Goal: Task Accomplishment & Management: Manage account settings

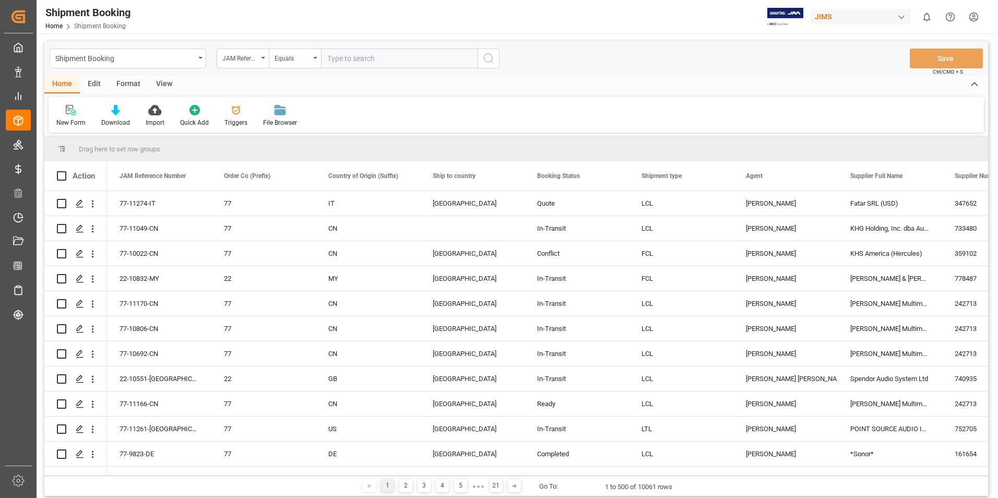
click at [349, 58] on input "text" at bounding box center [399, 59] width 157 height 20
type input "22-9911-CN"
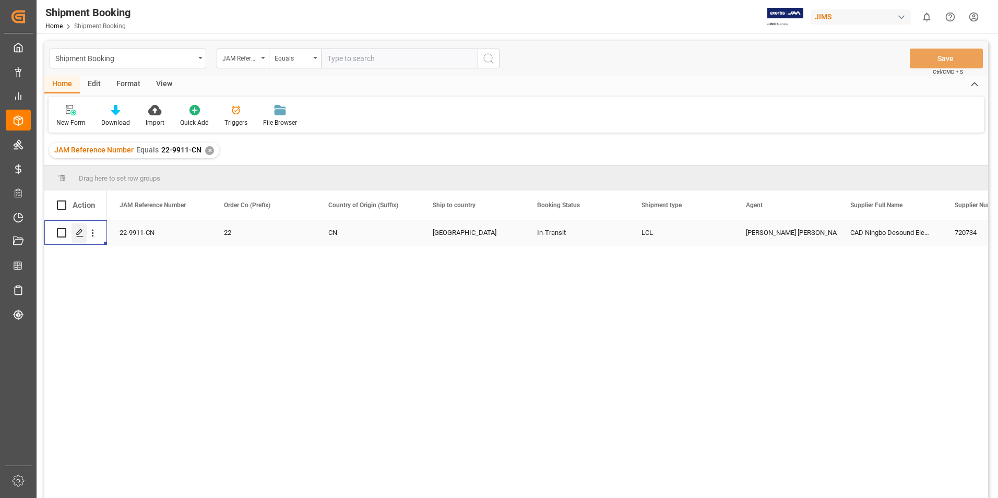
click at [77, 234] on polygon "Press SPACE to select this row." at bounding box center [79, 232] width 5 height 5
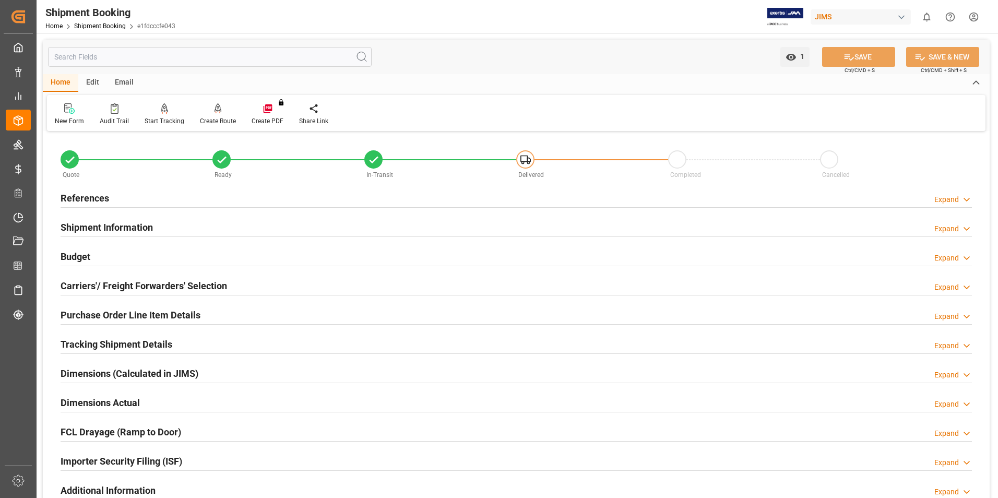
click at [88, 284] on h2 "Carriers'/ Freight Forwarders' Selection" at bounding box center [144, 286] width 166 height 14
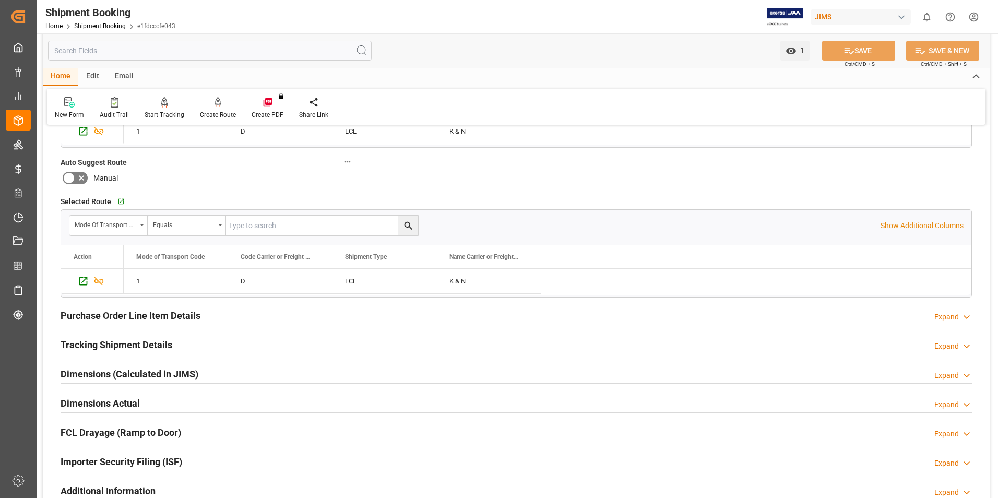
scroll to position [261, 0]
click at [99, 347] on h2 "Tracking Shipment Details" at bounding box center [117, 344] width 112 height 14
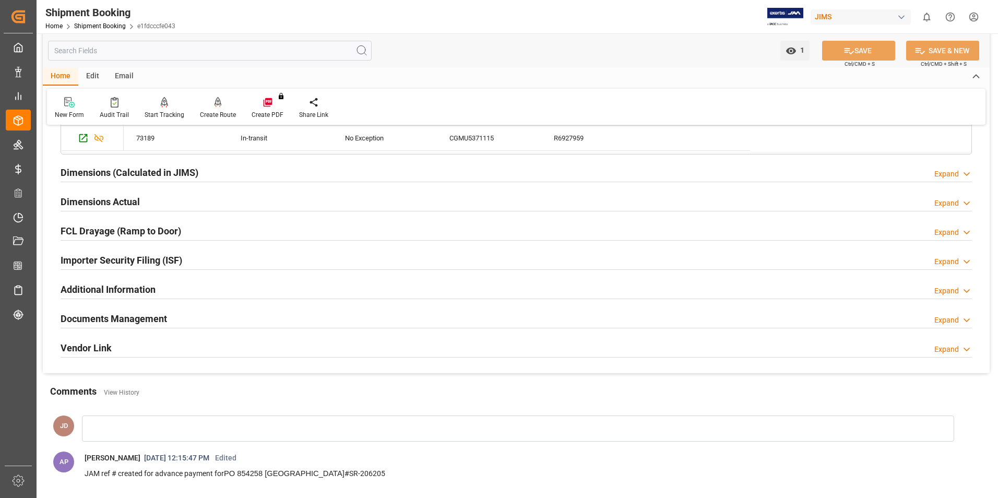
scroll to position [574, 0]
click at [143, 315] on h2 "Documents Management" at bounding box center [114, 317] width 106 height 14
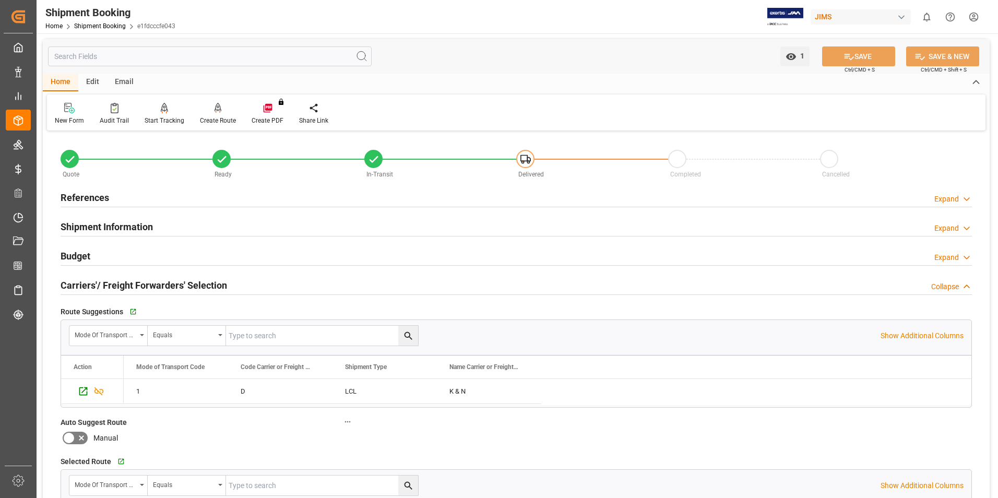
scroll to position [0, 0]
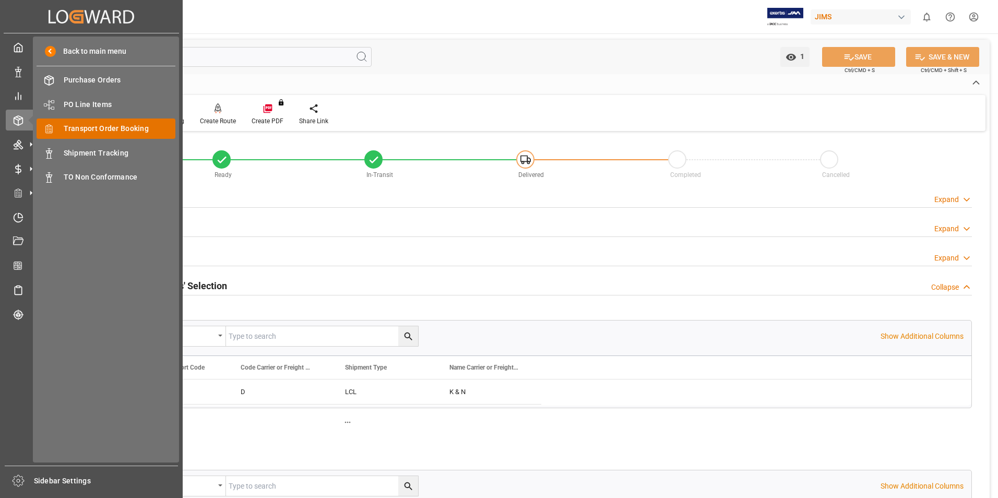
click at [116, 130] on span "Transport Order Booking" at bounding box center [120, 128] width 112 height 11
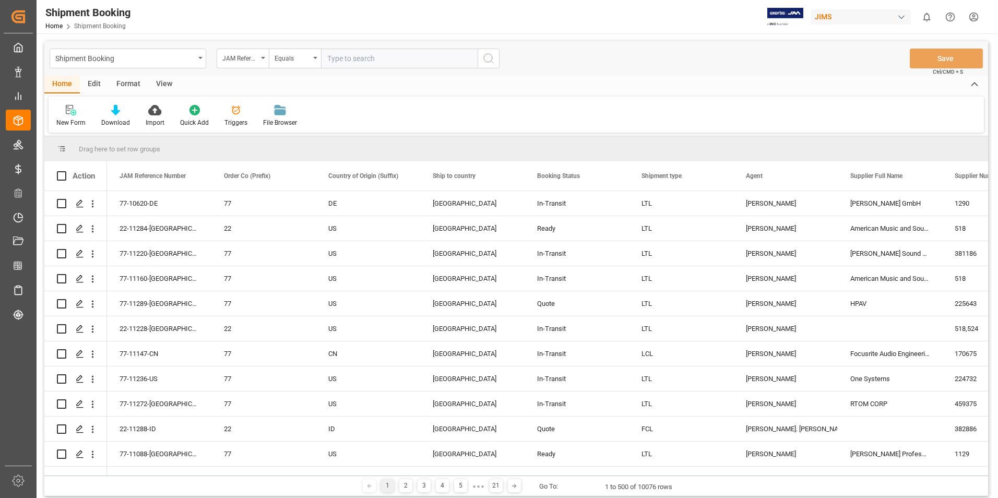
click at [474, 107] on div "New Form Download Import Quick Add Triggers File Browser" at bounding box center [516, 115] width 935 height 36
click at [381, 57] on input "text" at bounding box center [399, 59] width 157 height 20
paste input "22-9911-CN"
type input "22-9911-CN"
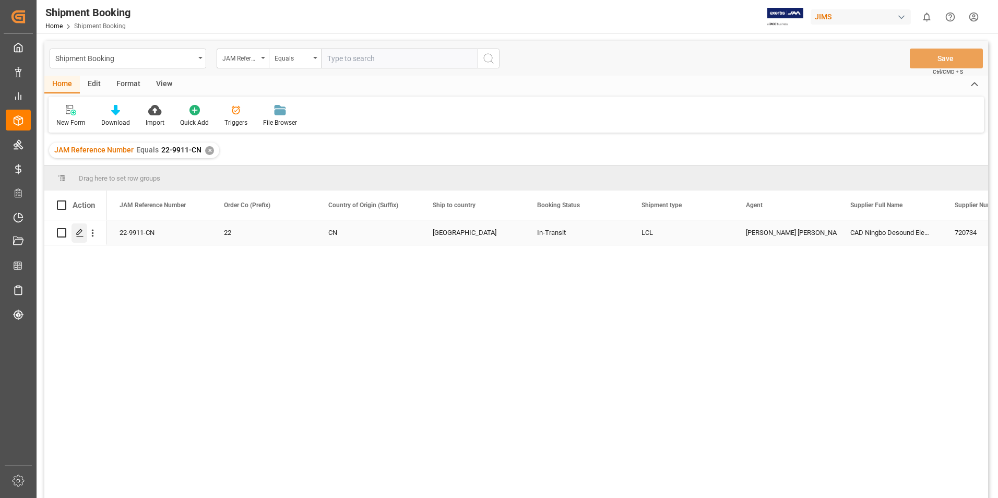
click at [80, 231] on icon "Press SPACE to select this row." at bounding box center [80, 233] width 8 height 8
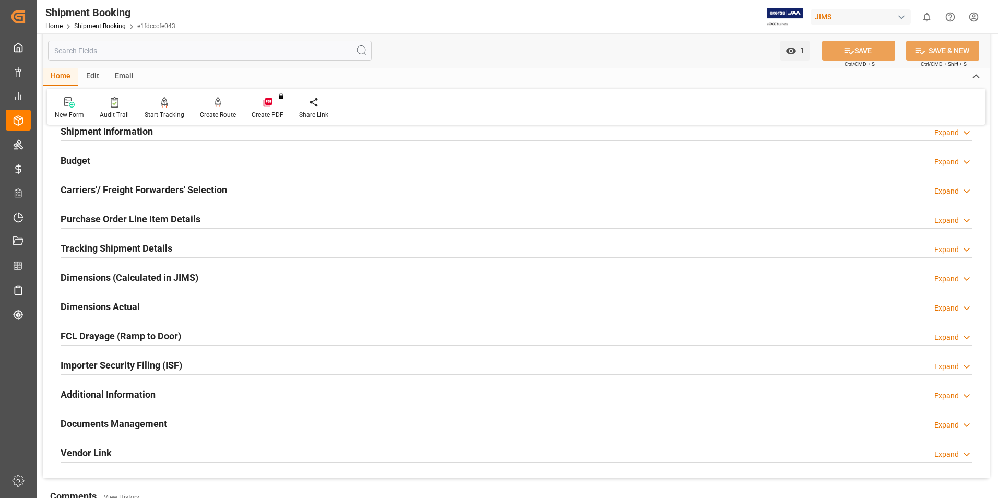
scroll to position [104, 0]
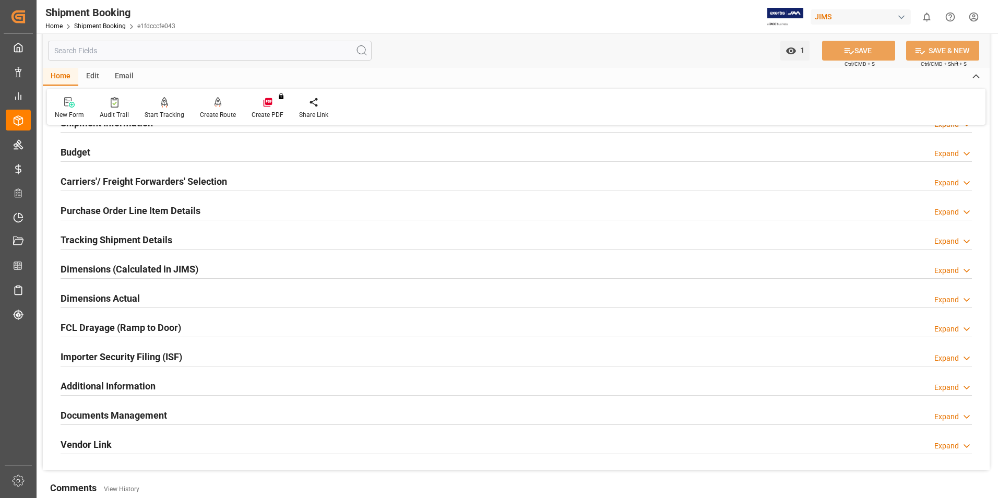
click at [105, 240] on h2 "Tracking Shipment Details" at bounding box center [117, 240] width 112 height 14
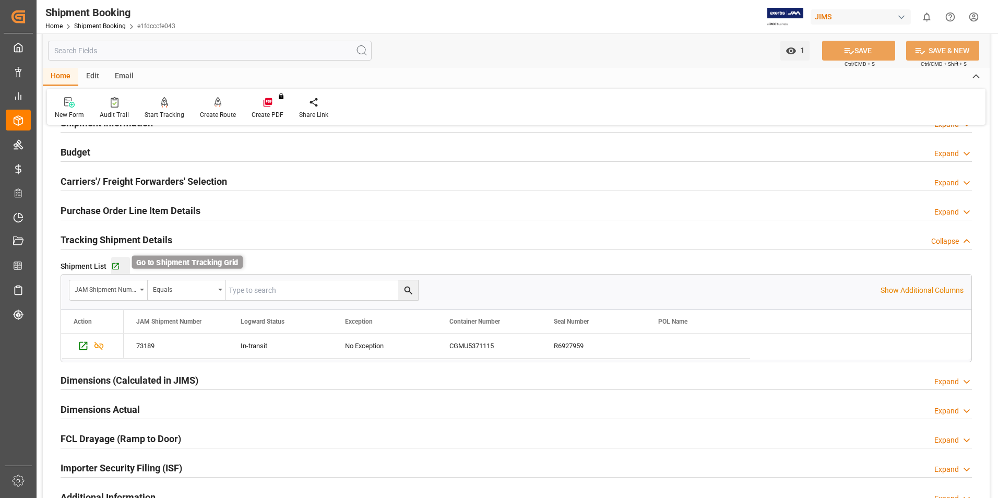
click at [117, 266] on icon "button" at bounding box center [115, 266] width 9 height 9
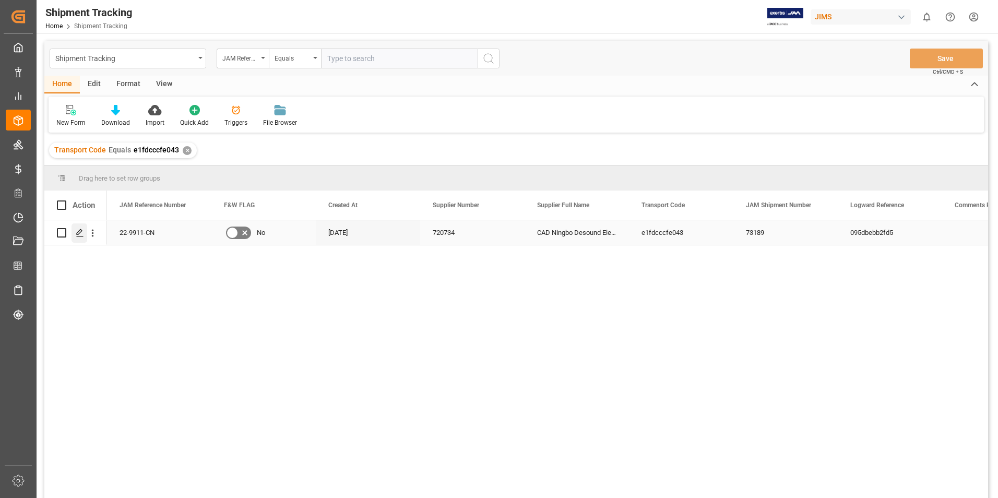
click at [81, 228] on div "Press SPACE to select this row." at bounding box center [79, 232] width 16 height 19
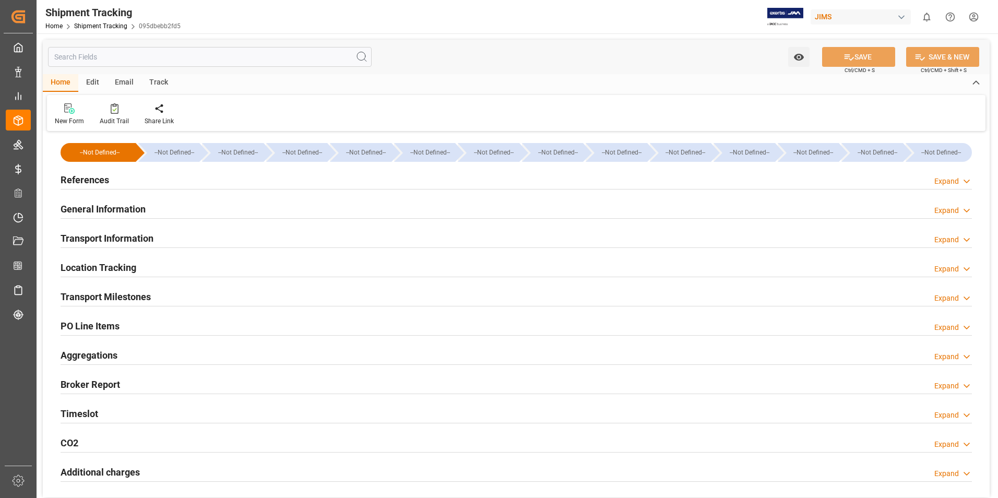
type input "03-07-2025"
click at [97, 176] on h2 "References" at bounding box center [85, 180] width 49 height 14
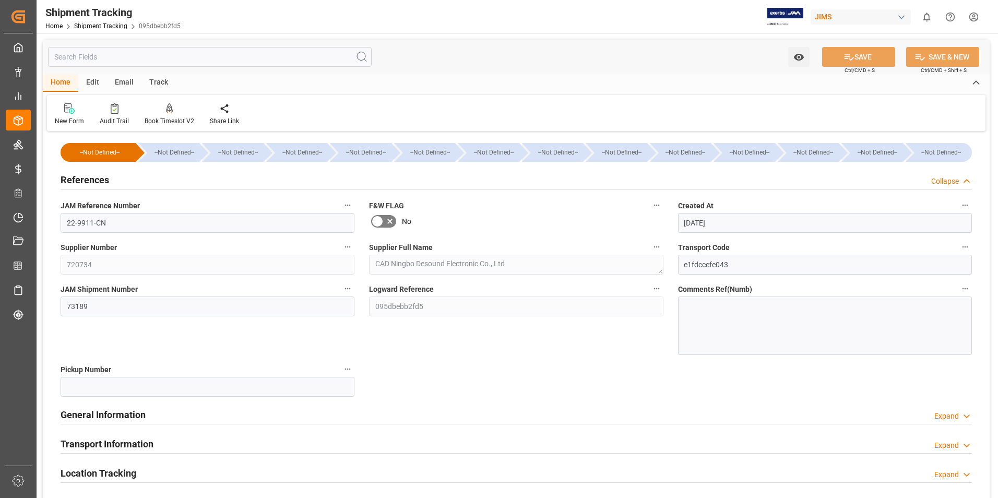
click at [116, 408] on h2 "General Information" at bounding box center [103, 414] width 85 height 14
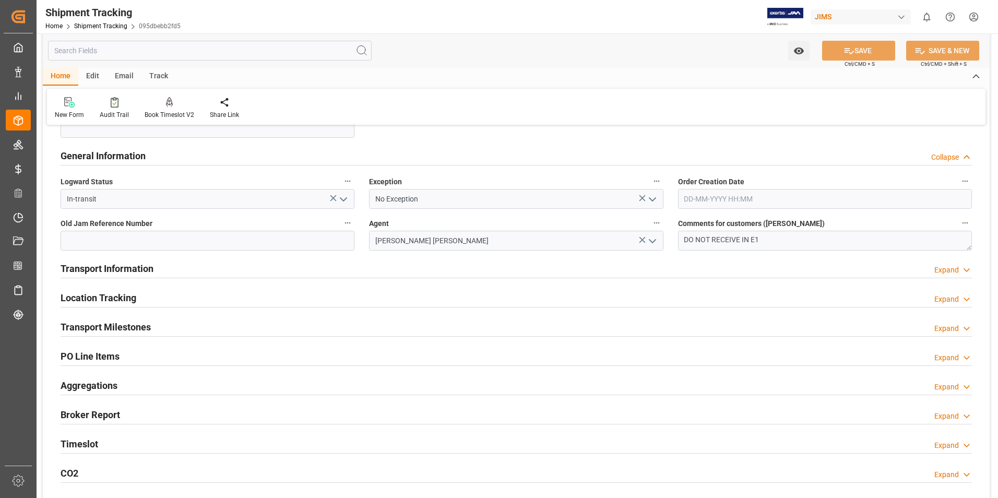
scroll to position [261, 0]
click at [112, 265] on h2 "Transport Information" at bounding box center [107, 266] width 93 height 14
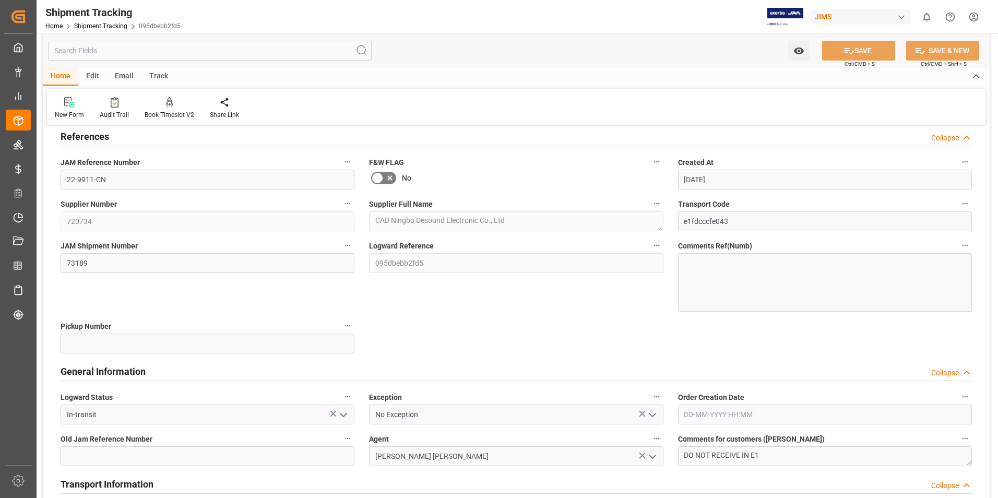
scroll to position [0, 0]
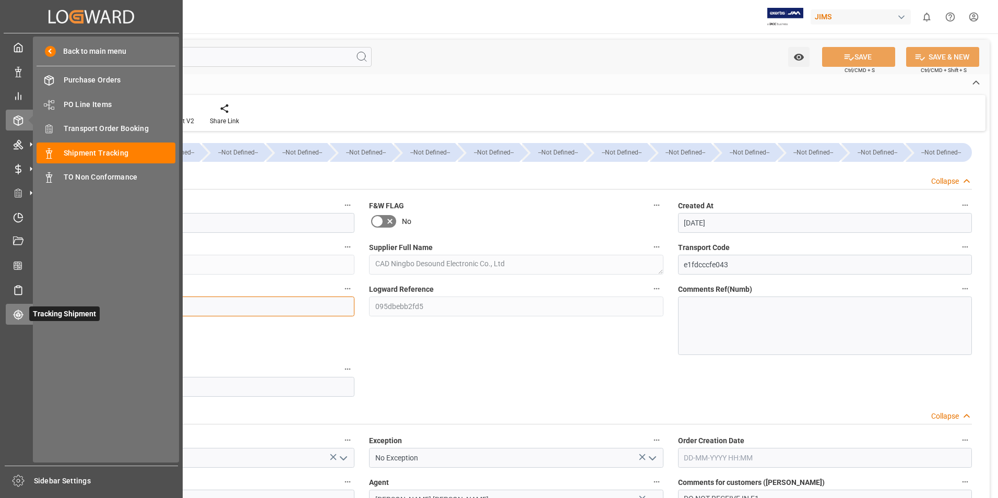
drag, startPoint x: 106, startPoint y: 304, endPoint x: 6, endPoint y: 316, distance: 100.9
click at [6, 316] on div "Created by potrace 1.15, written by Peter Selinger 2001-2017 Created by potrace…" at bounding box center [499, 249] width 998 height 498
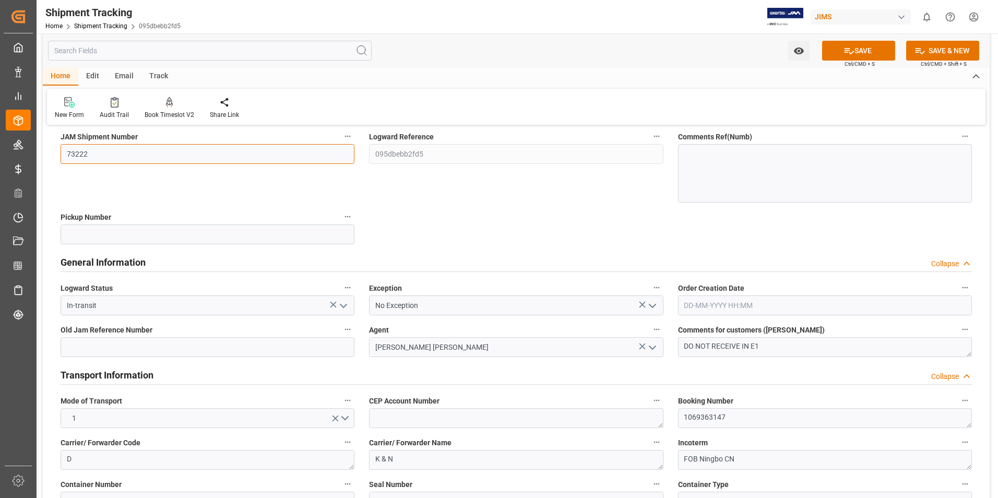
scroll to position [157, 0]
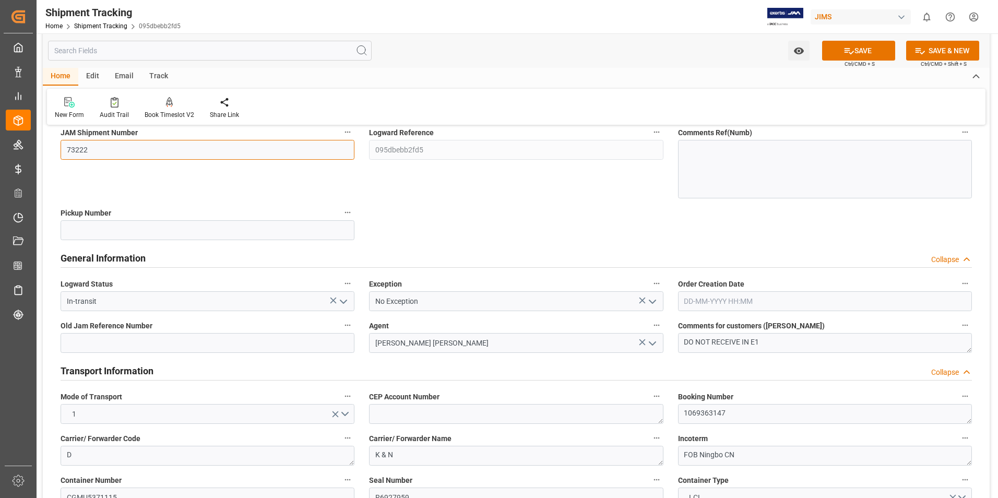
type input "73222"
drag, startPoint x: 766, startPoint y: 342, endPoint x: 665, endPoint y: 343, distance: 100.7
click at [708, 341] on textarea "DO NOT RECEIVE IN E1" at bounding box center [825, 343] width 294 height 20
click at [793, 343] on textarea "ready to RECEIVE IN E1" at bounding box center [825, 343] width 294 height 20
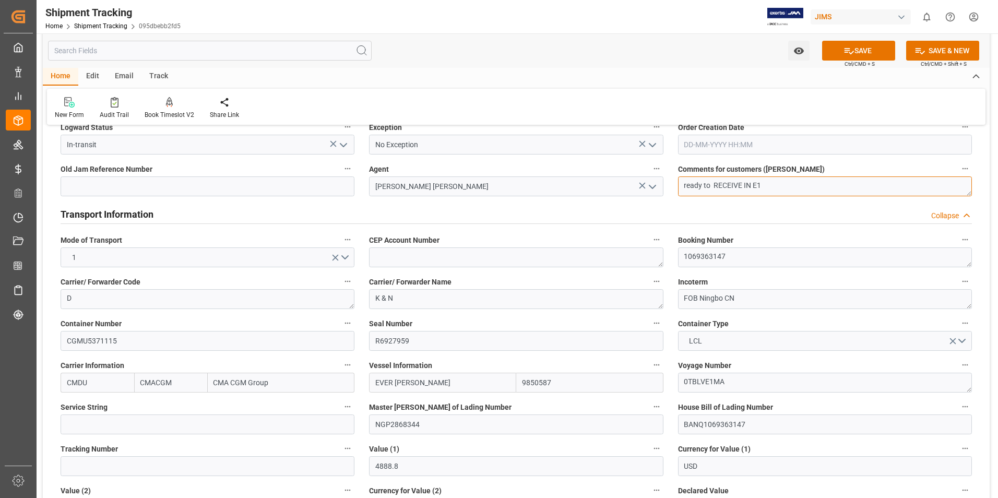
scroll to position [365, 0]
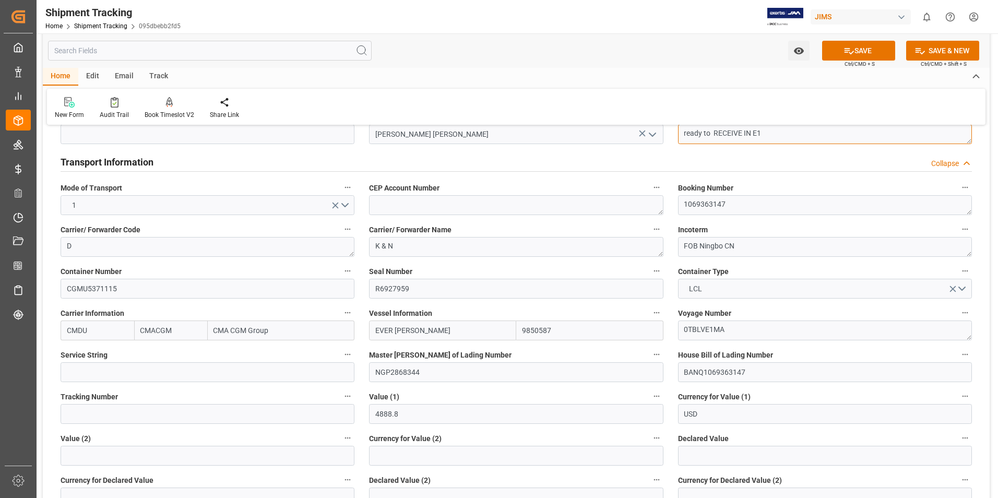
type textarea "ready to RECEIVE IN E1"
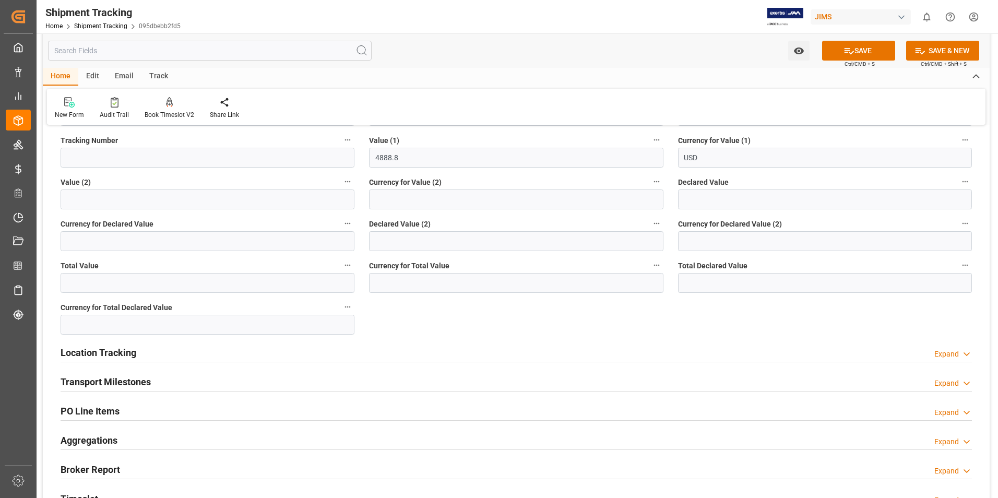
scroll to position [626, 0]
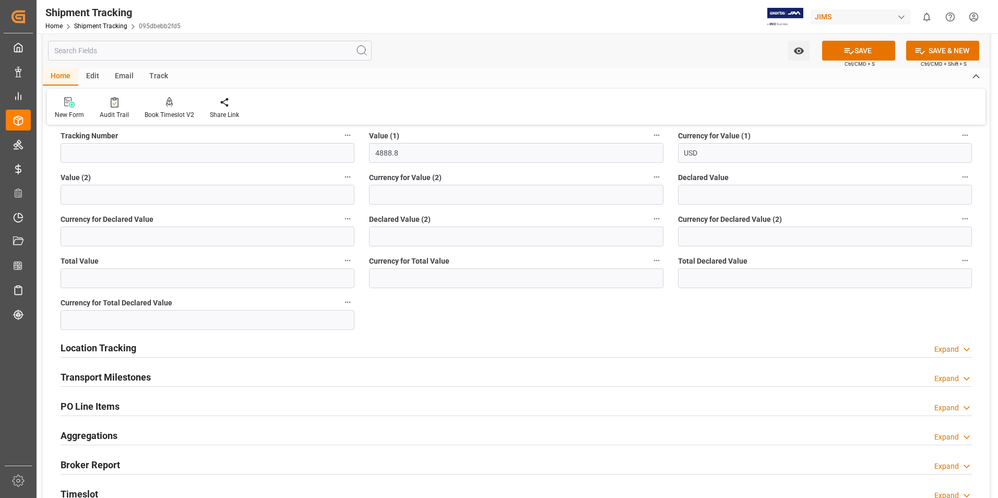
drag, startPoint x: 868, startPoint y: 47, endPoint x: 822, endPoint y: 70, distance: 51.8
click at [868, 47] on button "SAVE" at bounding box center [858, 51] width 73 height 20
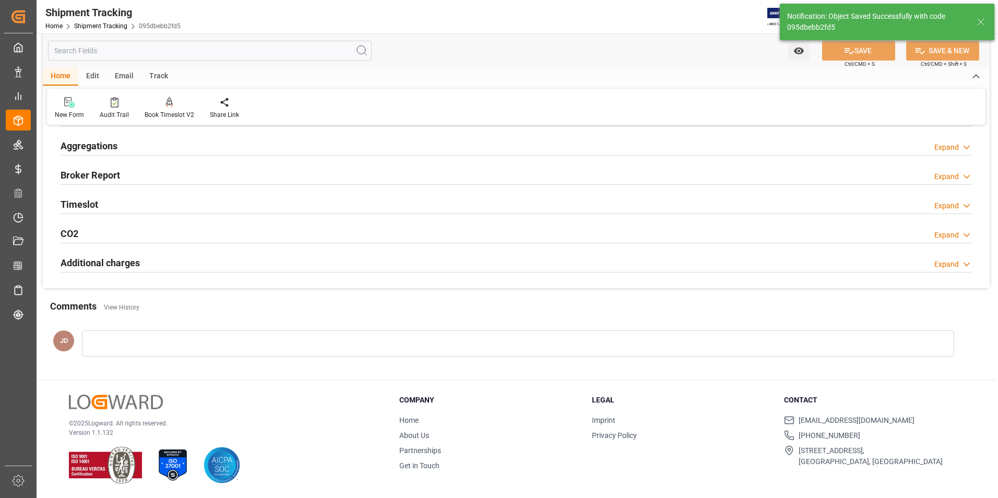
scroll to position [0, 0]
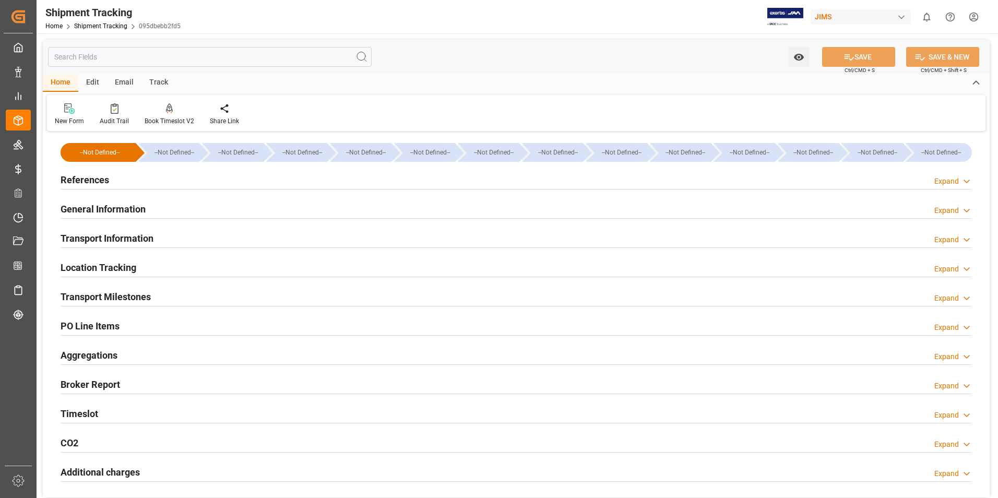
click at [127, 296] on h2 "Transport Milestones" at bounding box center [106, 297] width 90 height 14
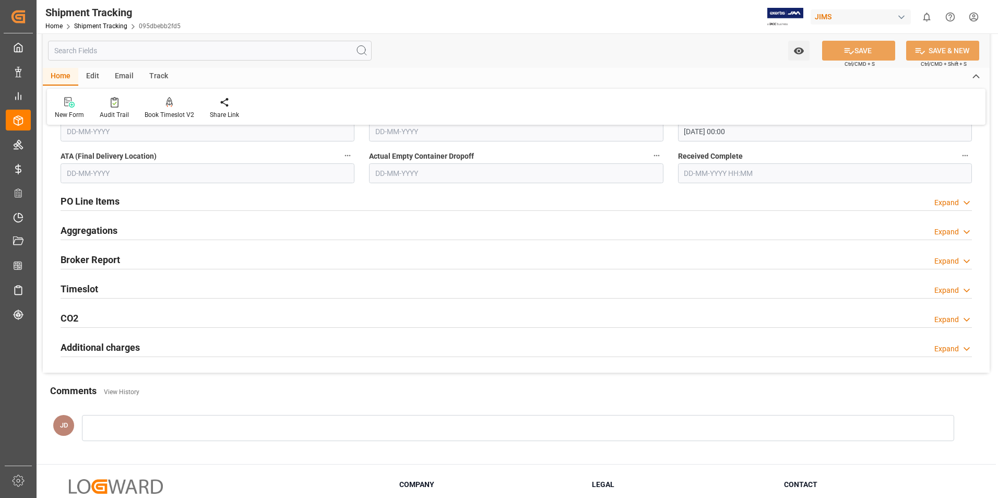
scroll to position [417, 0]
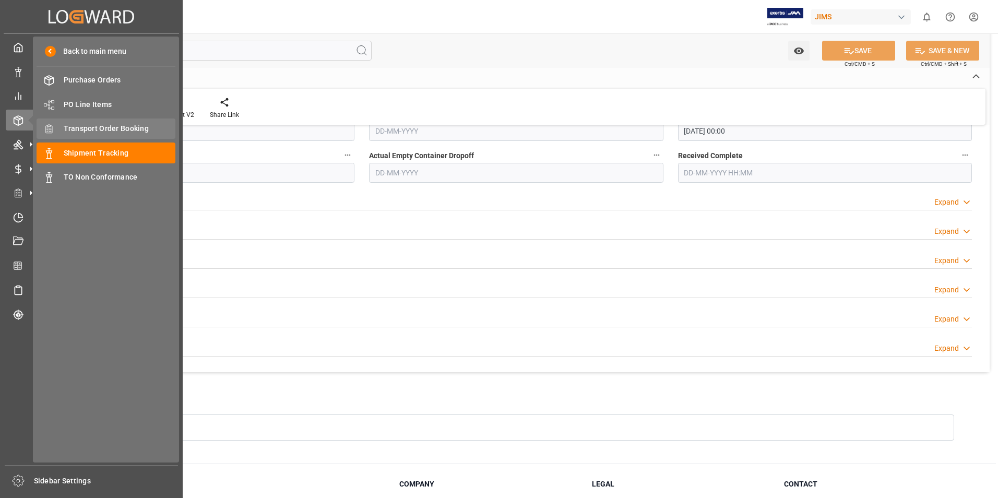
click at [122, 126] on span "Transport Order Booking" at bounding box center [120, 128] width 112 height 11
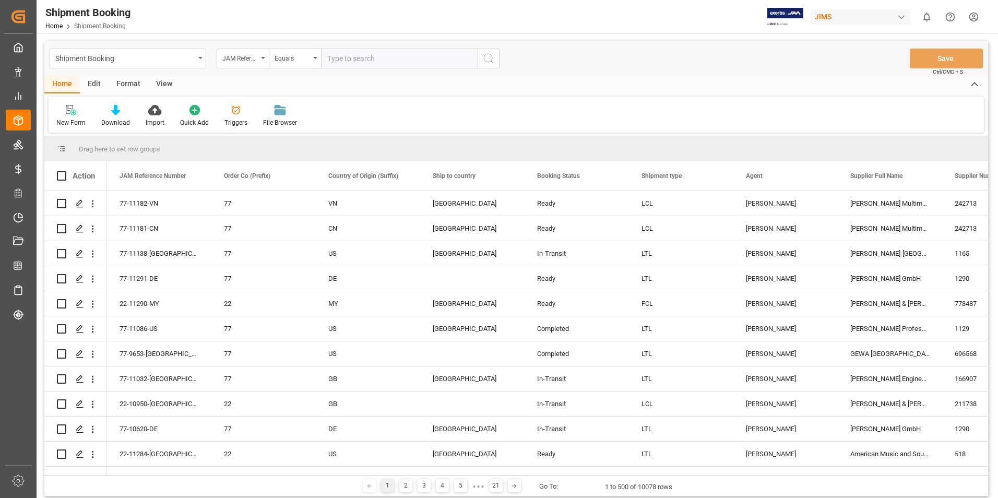
click at [374, 63] on input "text" at bounding box center [399, 59] width 157 height 20
type input "22-9911-CN"
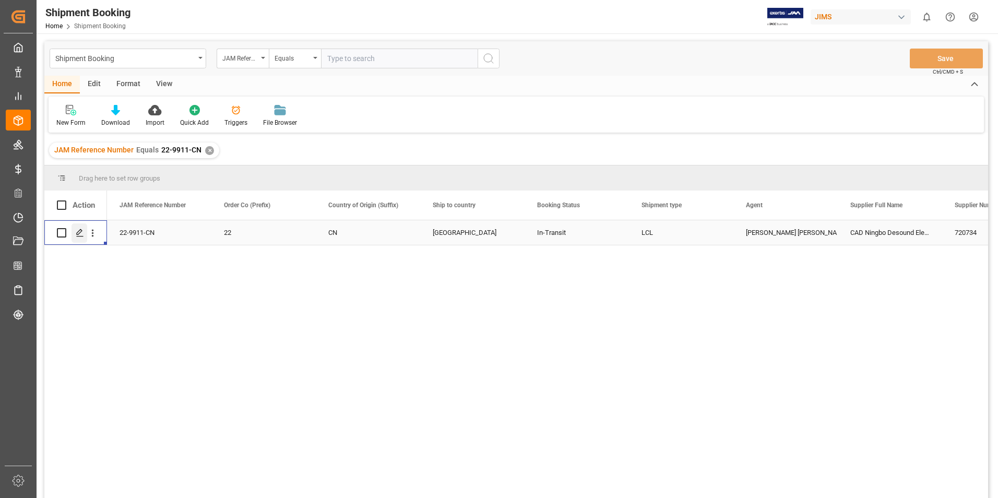
click at [81, 232] on icon "Press SPACE to select this row." at bounding box center [80, 233] width 8 height 8
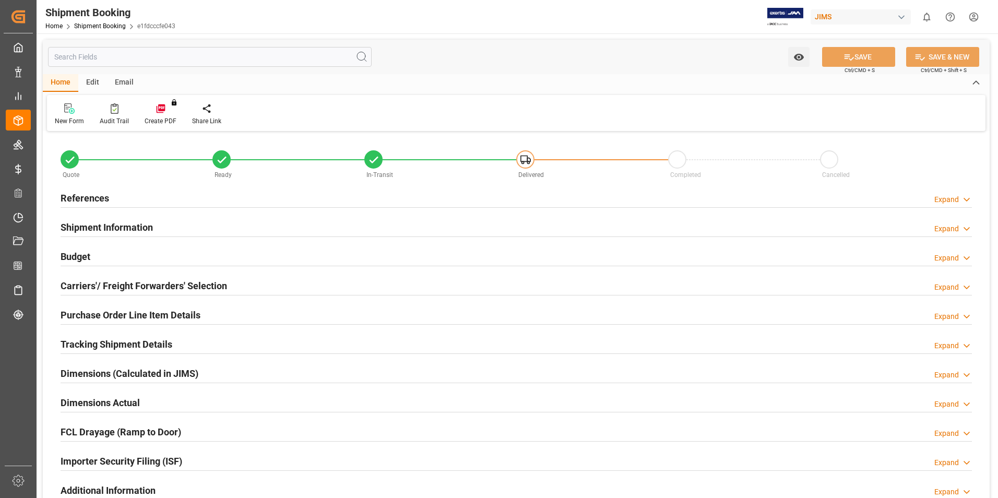
type input "51"
type input "23.0458"
type input "293.328"
type input "1300"
type input "4888.8"
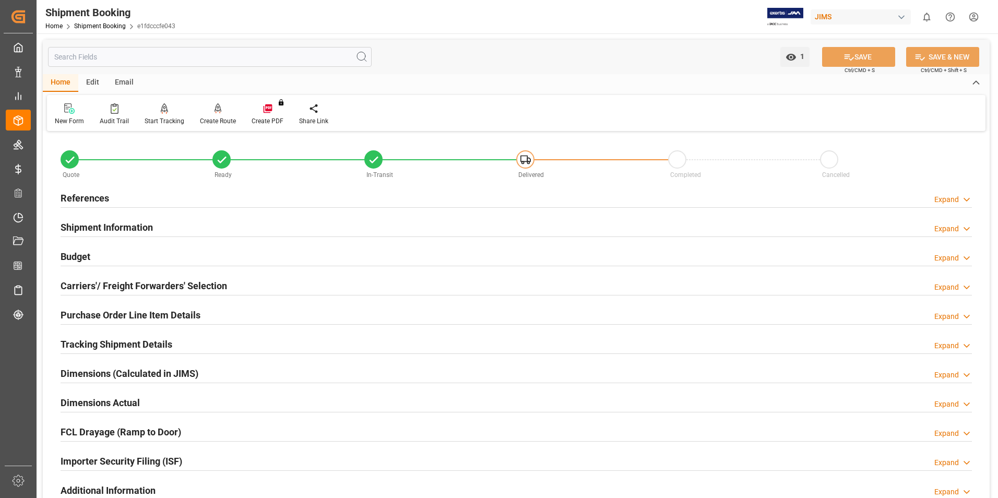
click at [102, 225] on h2 "Shipment Information" at bounding box center [107, 227] width 92 height 14
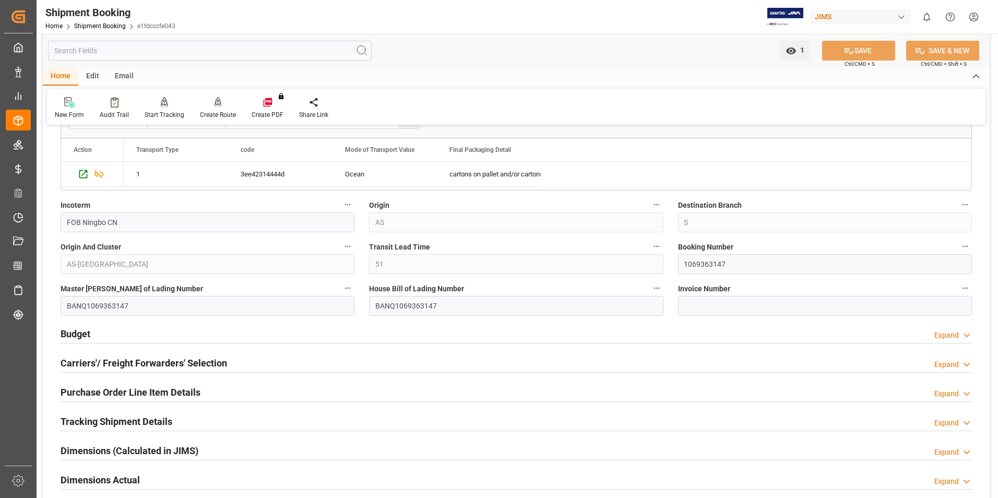
scroll to position [365, 0]
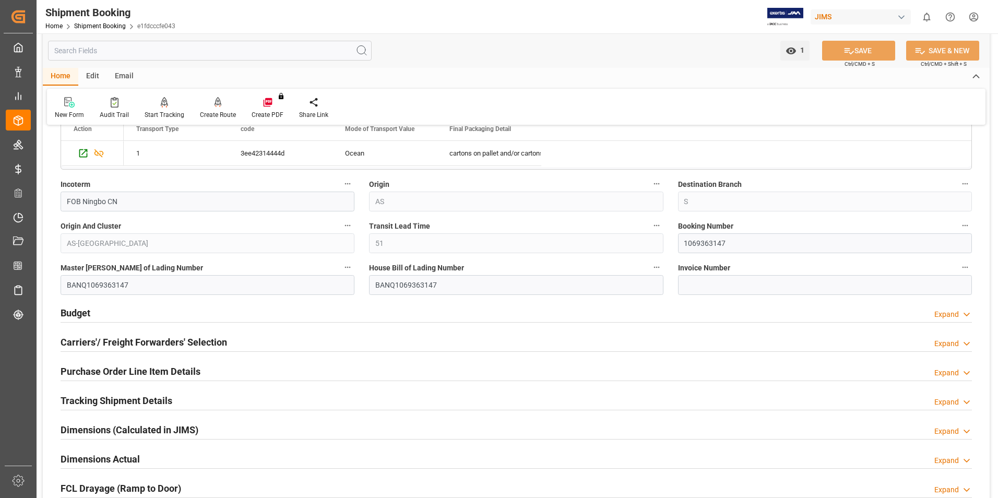
click at [71, 310] on h2 "Budget" at bounding box center [76, 313] width 30 height 14
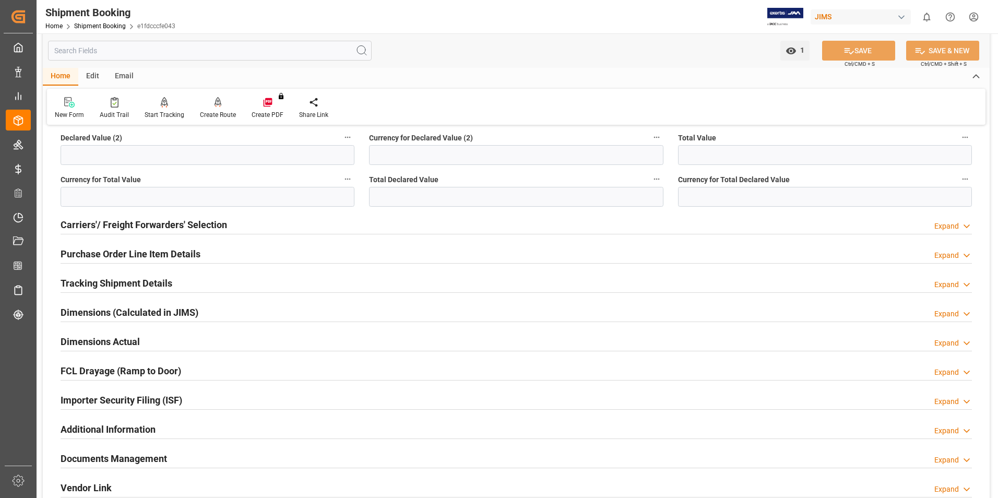
scroll to position [783, 0]
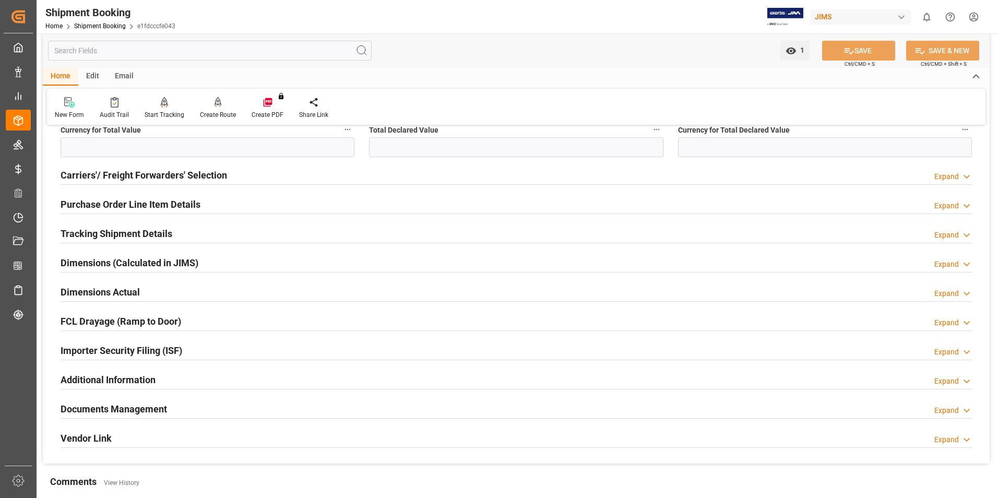
click at [154, 174] on h2 "Carriers'/ Freight Forwarders' Selection" at bounding box center [144, 175] width 166 height 14
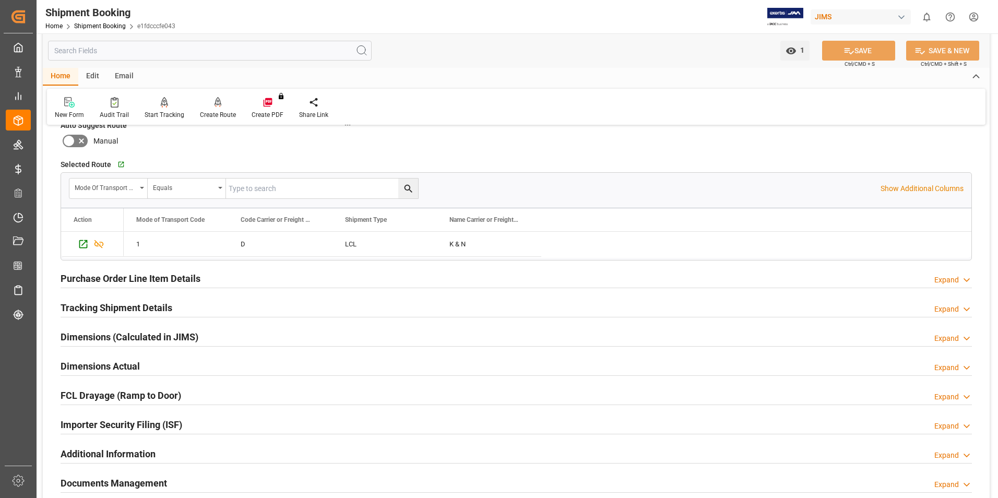
scroll to position [1044, 0]
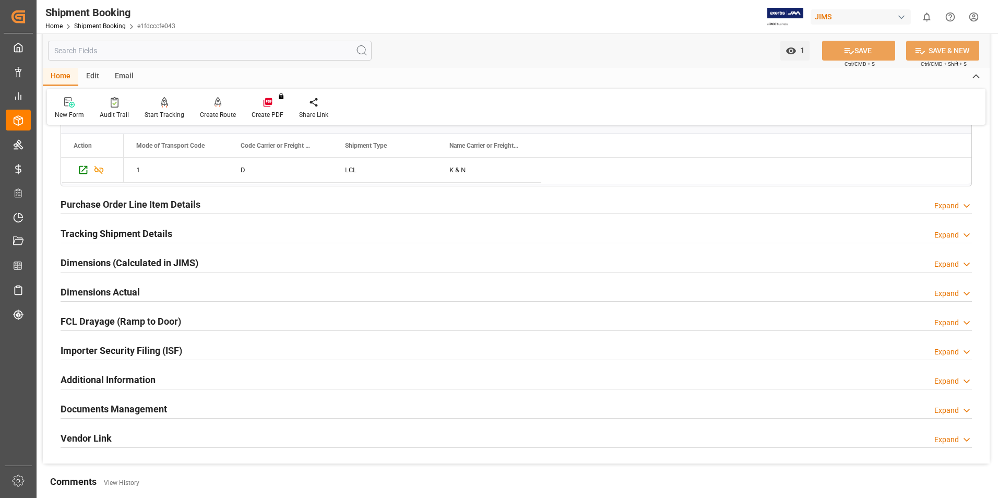
click at [135, 203] on h2 "Purchase Order Line Item Details" at bounding box center [131, 204] width 140 height 14
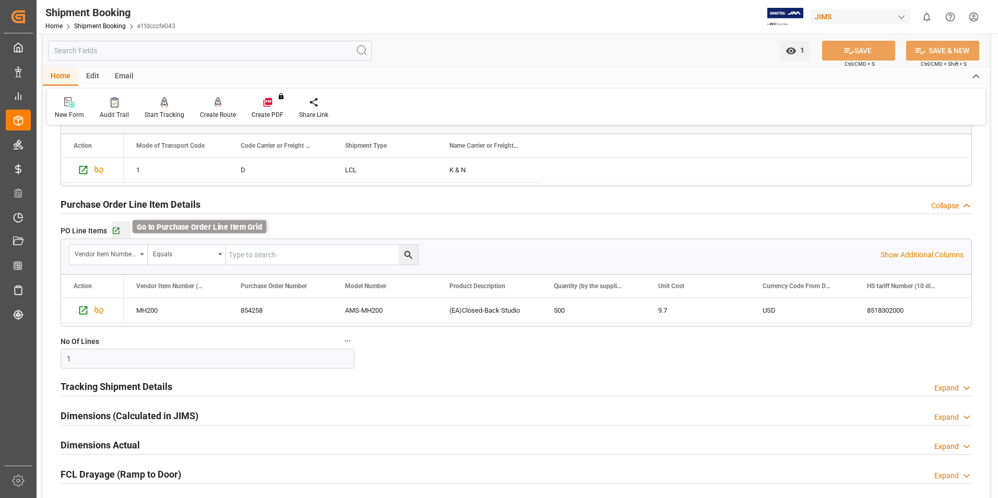
click at [117, 227] on icon "button" at bounding box center [116, 230] width 7 height 7
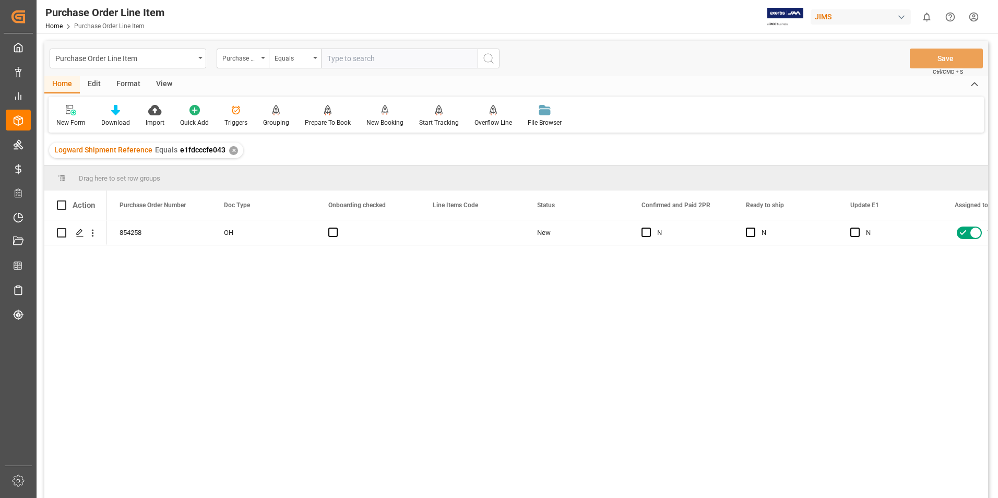
click at [163, 80] on div "View" at bounding box center [164, 85] width 32 height 18
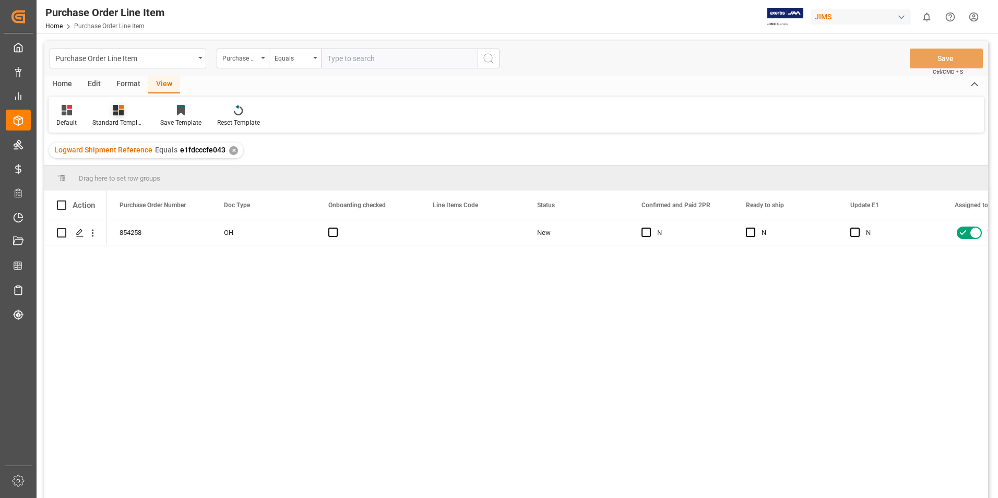
click at [118, 123] on div "Standard Templates" at bounding box center [118, 122] width 52 height 9
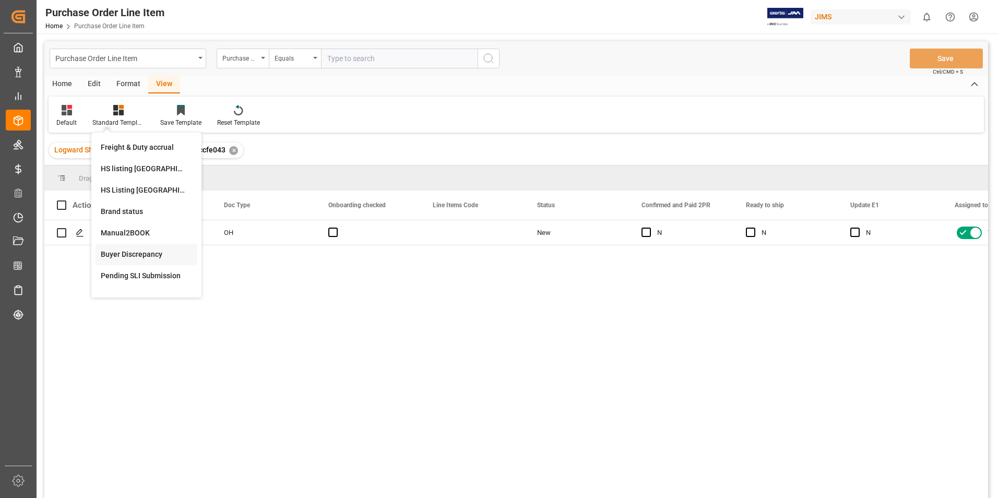
click at [141, 250] on div "Buyer Discrepancy" at bounding box center [146, 254] width 91 height 11
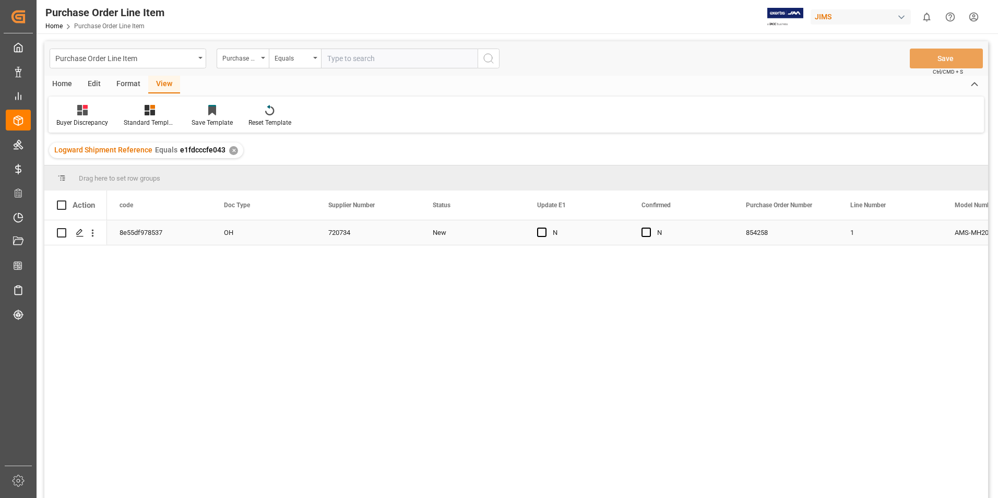
click at [295, 236] on div "OH" at bounding box center [263, 232] width 104 height 25
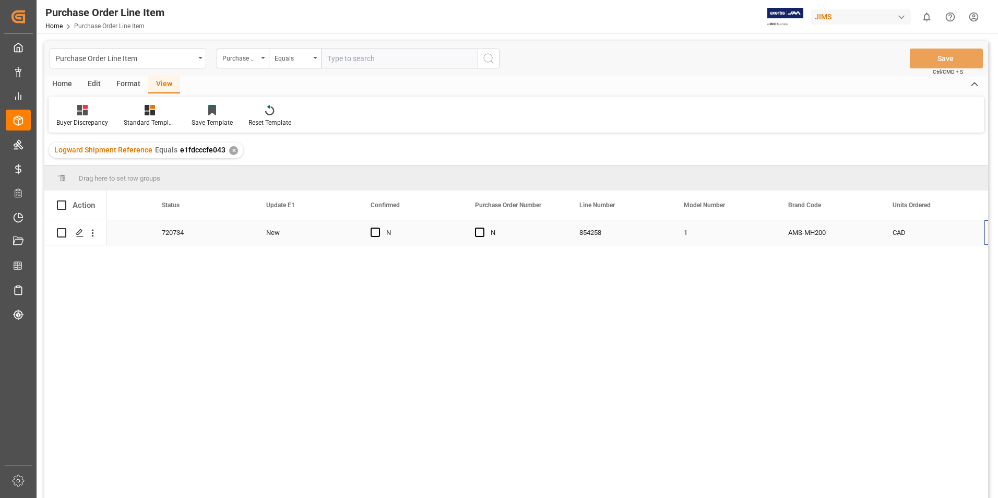
scroll to position [0, 271]
drag, startPoint x: 566, startPoint y: 233, endPoint x: 574, endPoint y: 235, distance: 8.0
click at [566, 233] on div "854258" at bounding box center [514, 232] width 104 height 25
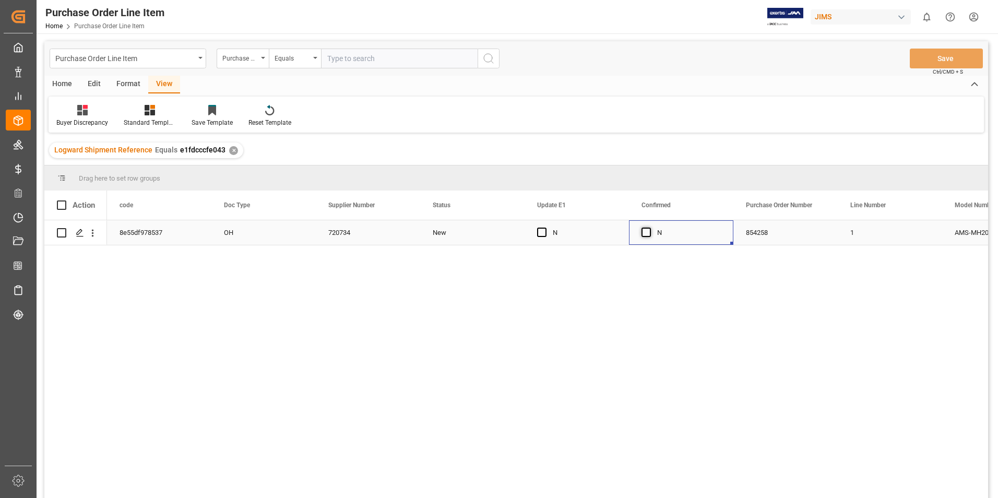
click at [644, 235] on span "Press SPACE to select this row." at bounding box center [645, 231] width 9 height 9
click at [649, 227] on input "Press SPACE to select this row." at bounding box center [649, 227] width 0 height 0
click at [542, 231] on span "Press SPACE to select this row." at bounding box center [541, 231] width 9 height 9
click at [545, 227] on input "Press SPACE to select this row." at bounding box center [545, 227] width 0 height 0
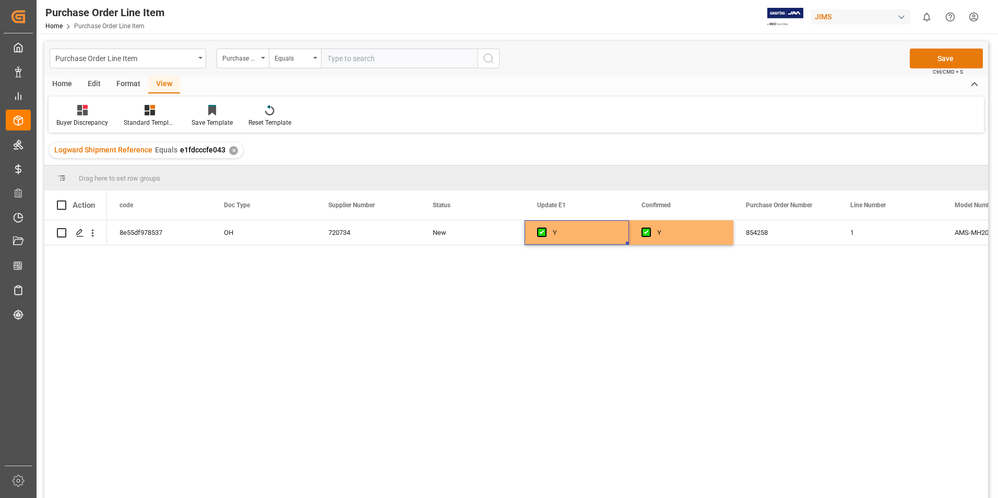
click at [928, 56] on button "Save" at bounding box center [945, 59] width 73 height 20
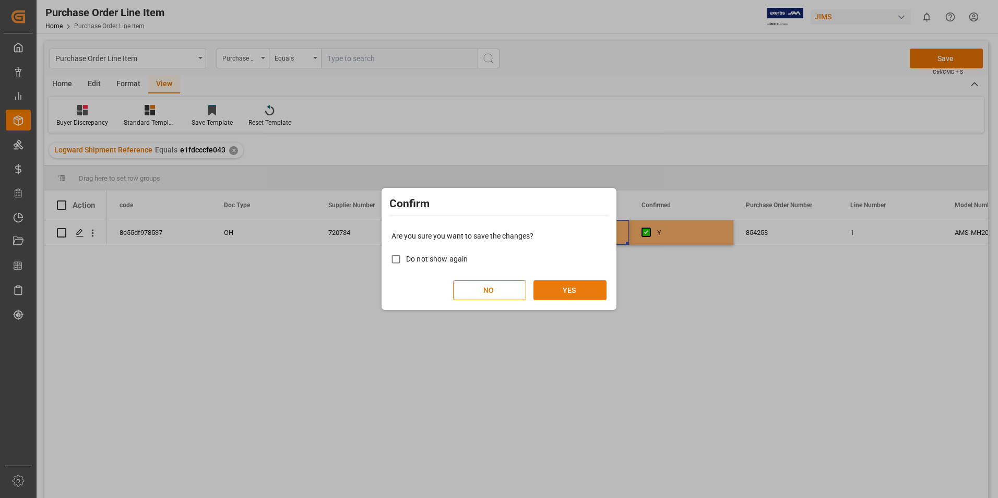
click at [600, 294] on button "YES" at bounding box center [569, 290] width 73 height 20
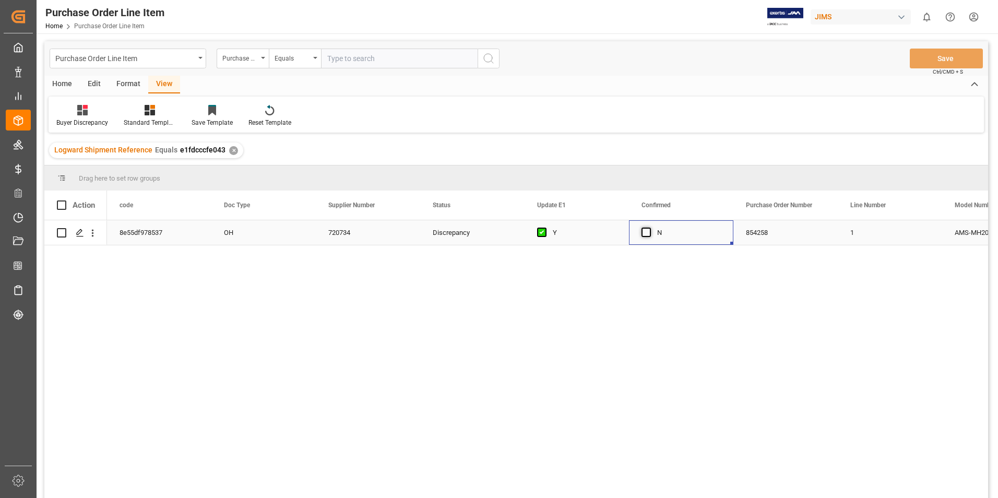
click at [645, 229] on span "Press SPACE to select this row." at bounding box center [645, 231] width 9 height 9
click at [649, 227] on input "Press SPACE to select this row." at bounding box center [649, 227] width 0 height 0
click at [932, 58] on button "Save" at bounding box center [945, 59] width 73 height 20
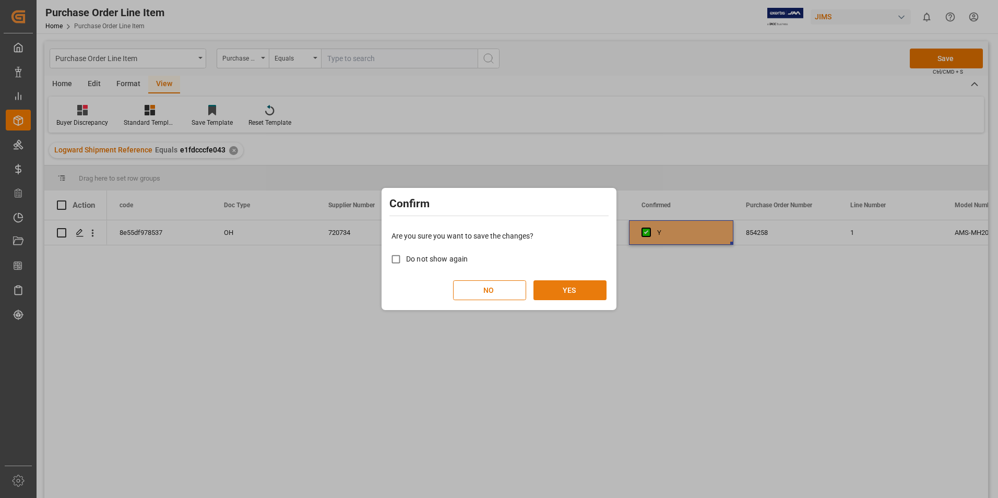
drag, startPoint x: 557, startPoint y: 289, endPoint x: 570, endPoint y: 295, distance: 13.8
click at [559, 289] on button "YES" at bounding box center [569, 290] width 73 height 20
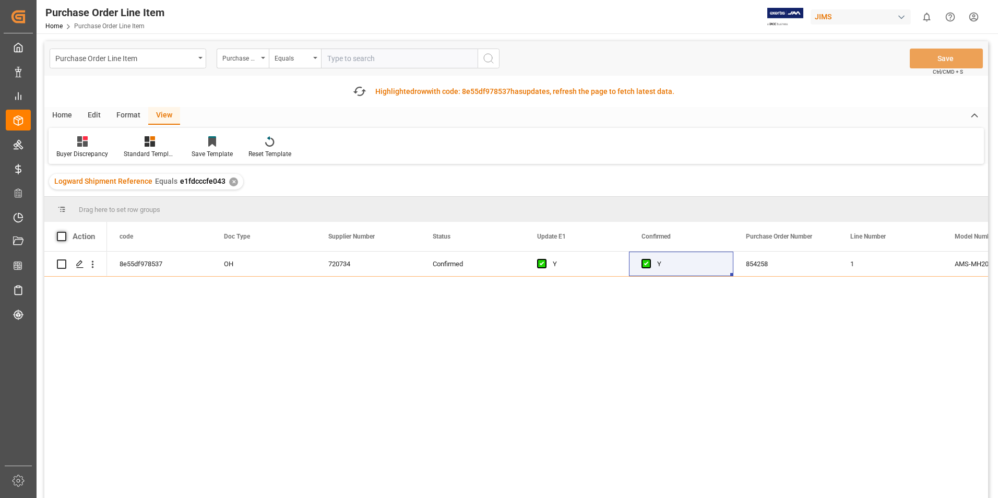
click at [60, 238] on span at bounding box center [61, 236] width 9 height 9
click at [65, 232] on input "checkbox" at bounding box center [65, 232] width 0 height 0
checkbox input "true"
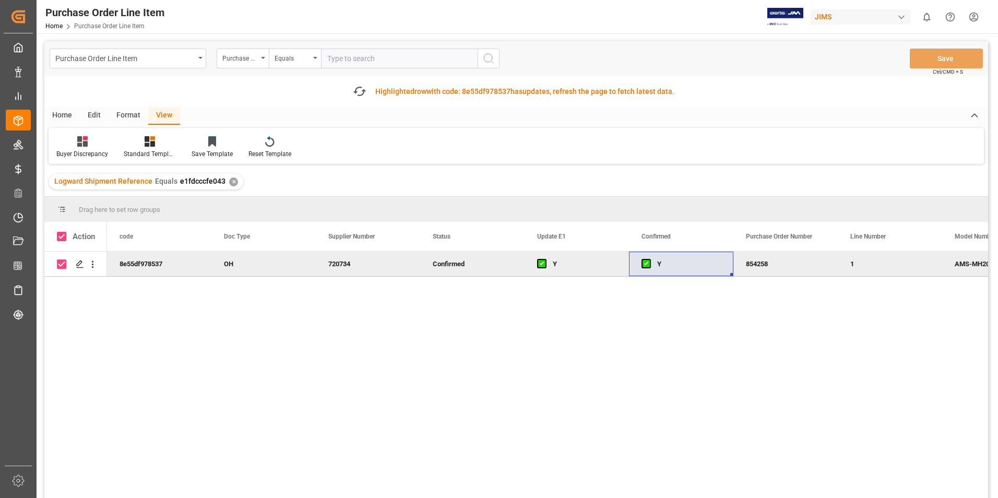
click at [59, 115] on div "Home" at bounding box center [61, 116] width 35 height 18
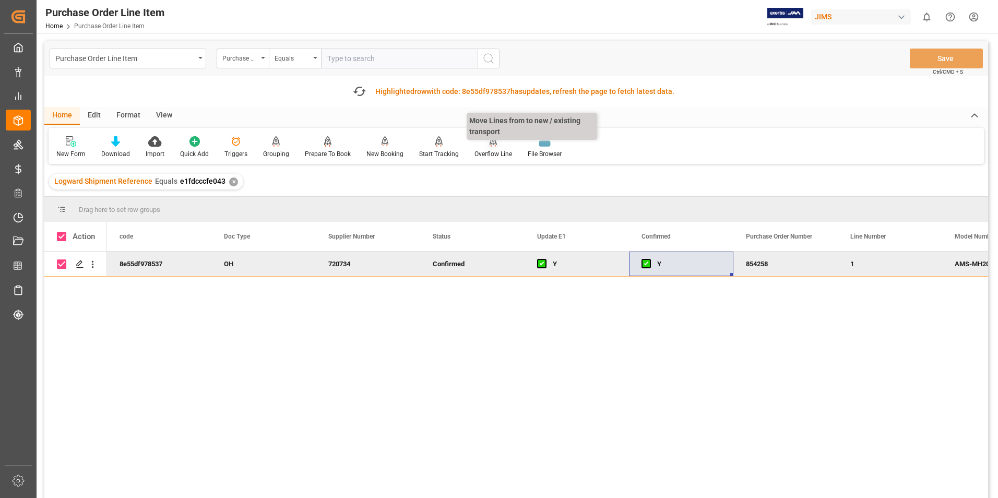
click at [488, 150] on div "Overflow Line" at bounding box center [493, 153] width 38 height 9
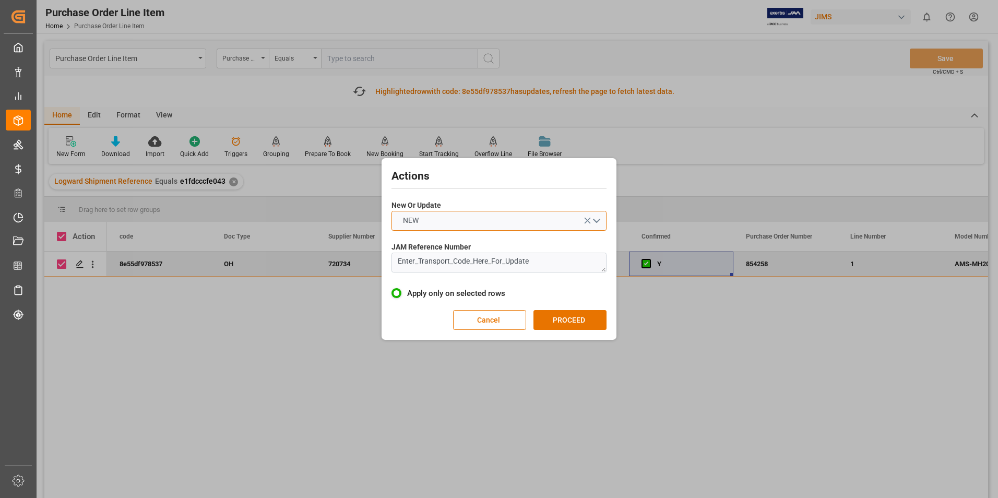
click at [431, 220] on button "NEW" at bounding box center [498, 221] width 215 height 20
click at [446, 243] on div "UPDATE" at bounding box center [499, 245] width 214 height 22
click at [515, 258] on textarea "Enter_Transport_Code_Here_For_Update" at bounding box center [498, 263] width 215 height 20
drag, startPoint x: 537, startPoint y: 261, endPoint x: 284, endPoint y: 266, distance: 253.1
click at [284, 266] on div "Actions New Or Update UPDATE JAM Reference Number Enter_Transport_Code_Here_For…" at bounding box center [499, 249] width 998 height 498
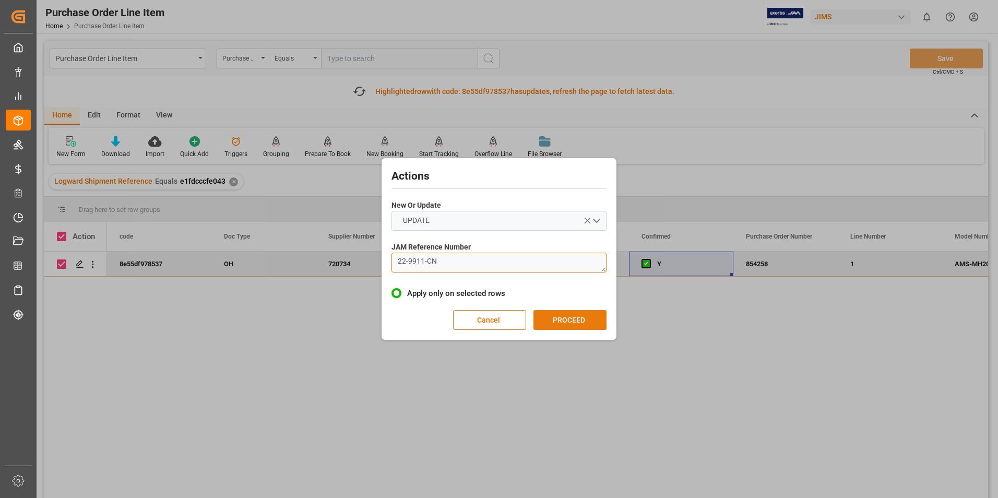
type textarea "22-9911-CN"
click at [571, 315] on button "PROCEED" at bounding box center [569, 320] width 73 height 20
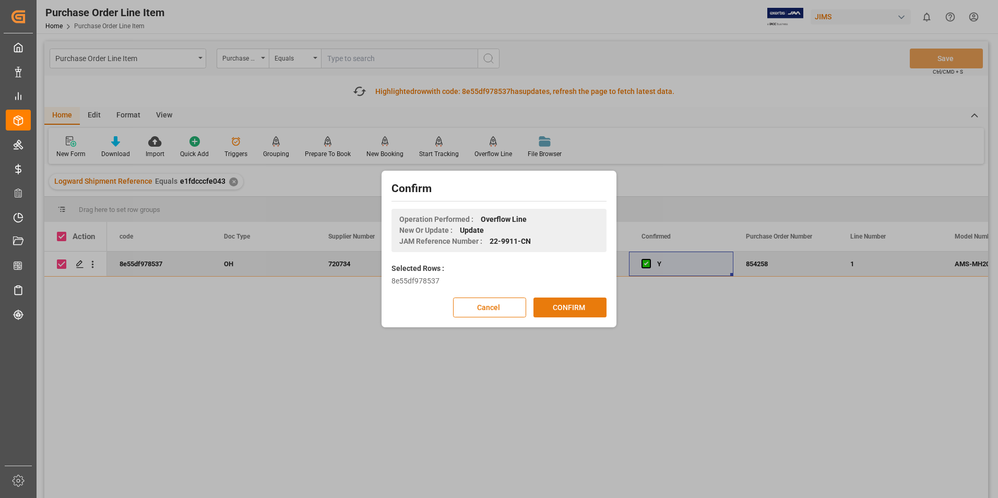
click at [579, 307] on button "CONFIRM" at bounding box center [569, 307] width 73 height 20
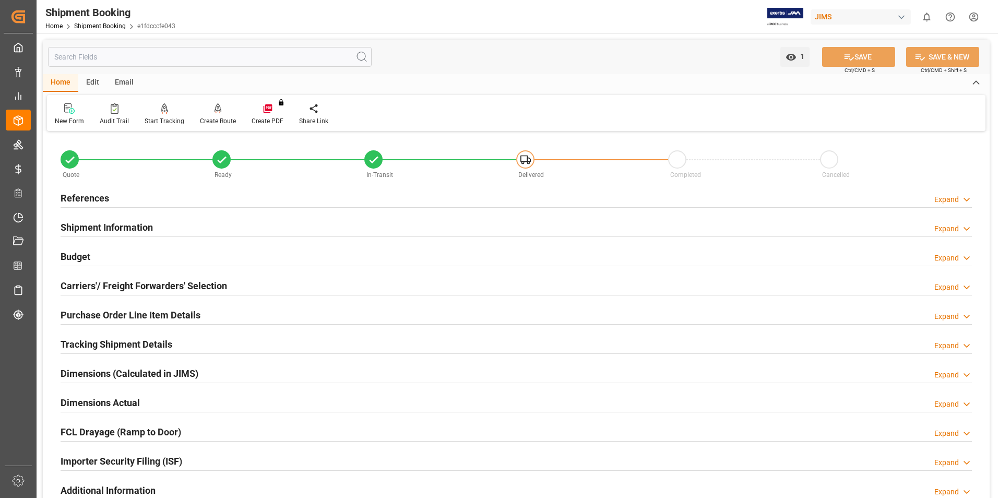
click at [106, 311] on h2 "Purchase Order Line Item Details" at bounding box center [131, 315] width 140 height 14
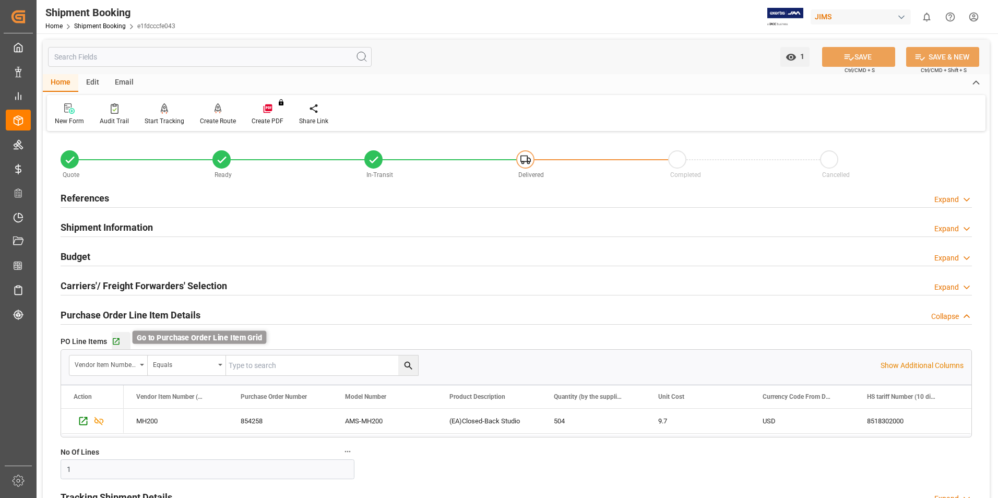
click at [116, 340] on icon "button" at bounding box center [116, 341] width 9 height 9
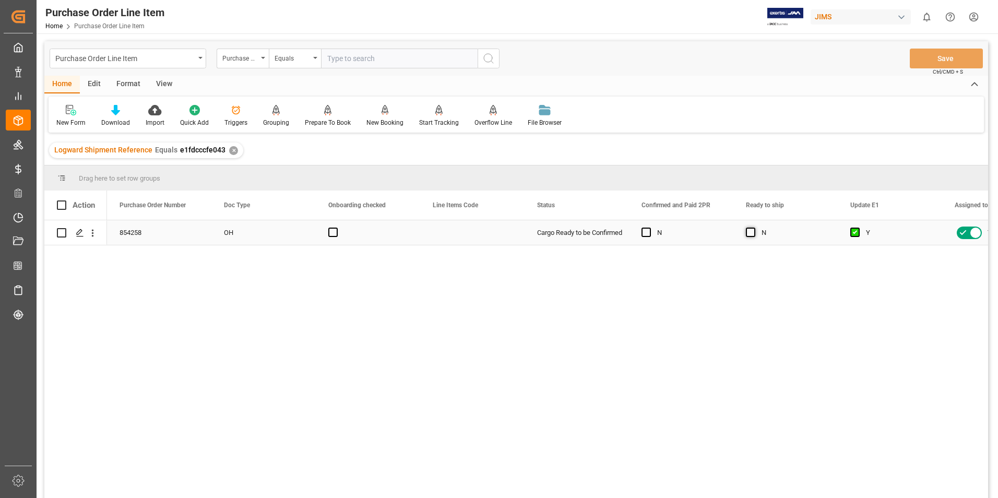
click at [750, 233] on span "Press SPACE to select this row." at bounding box center [750, 231] width 9 height 9
click at [753, 227] on input "Press SPACE to select this row." at bounding box center [753, 227] width 0 height 0
click at [944, 53] on button "Save" at bounding box center [945, 59] width 73 height 20
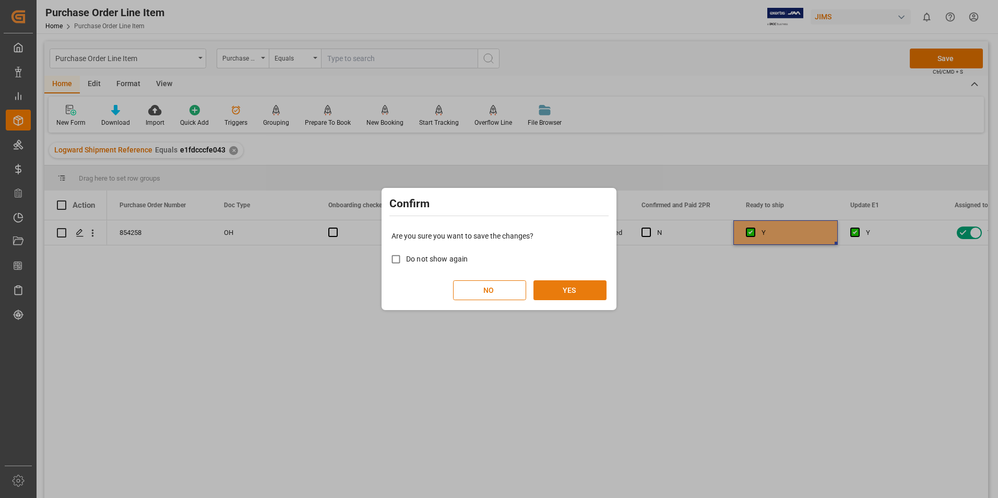
click at [579, 288] on button "YES" at bounding box center [569, 290] width 73 height 20
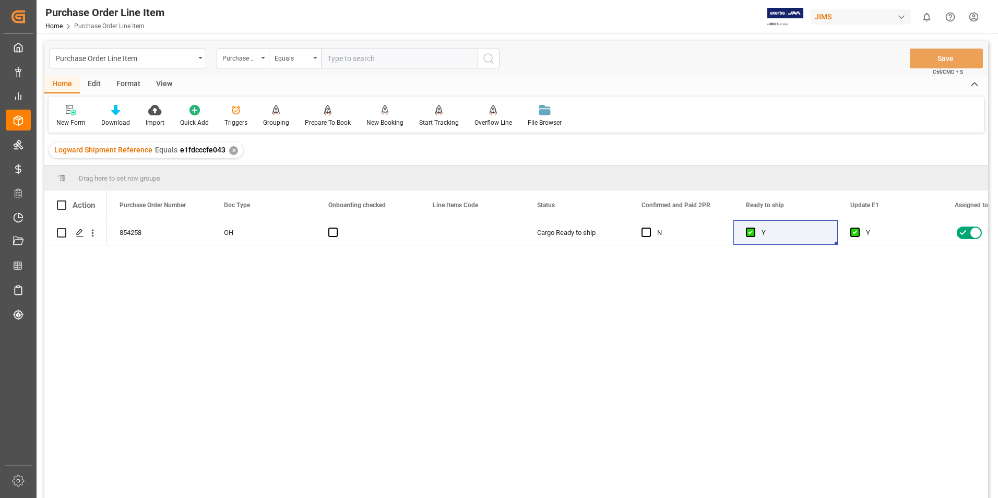
click at [161, 80] on div "View" at bounding box center [164, 85] width 32 height 18
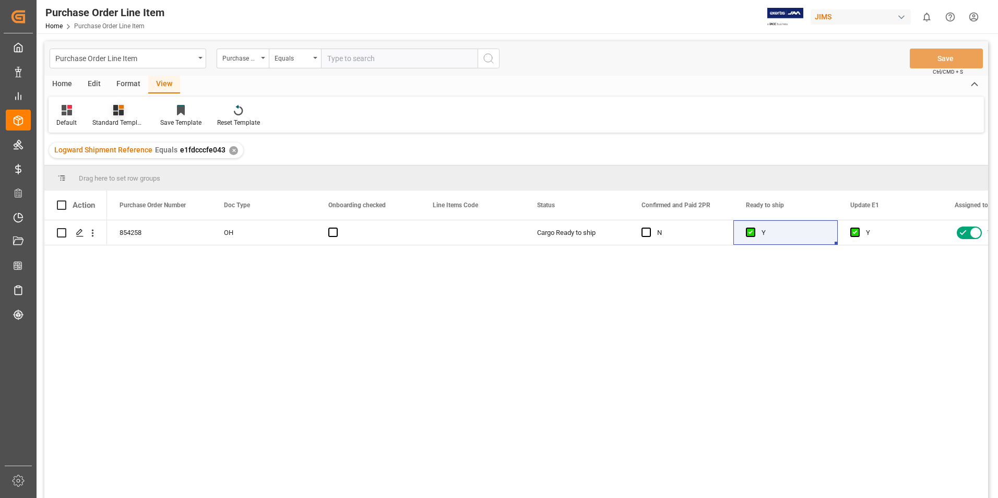
click at [110, 120] on div "Standard Templates" at bounding box center [118, 122] width 52 height 9
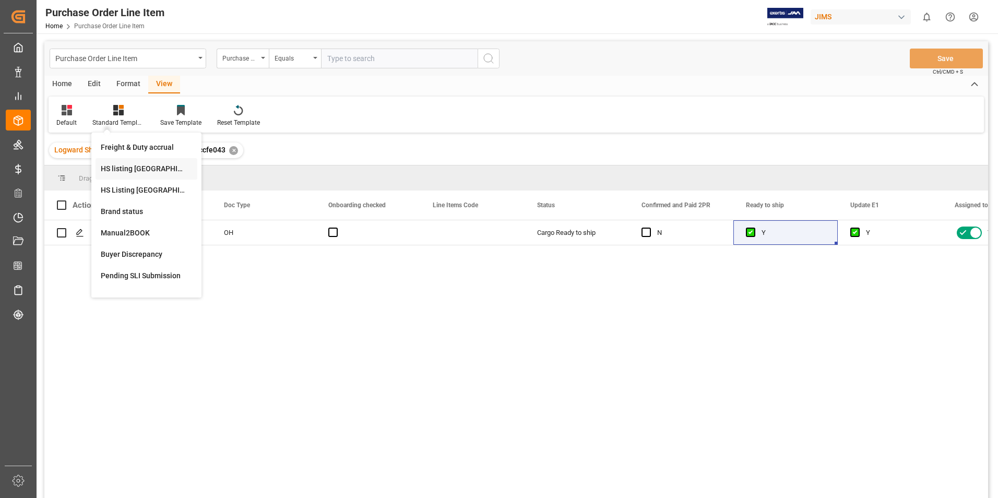
click at [135, 168] on div "HS listing [GEOGRAPHIC_DATA]" at bounding box center [146, 168] width 91 height 11
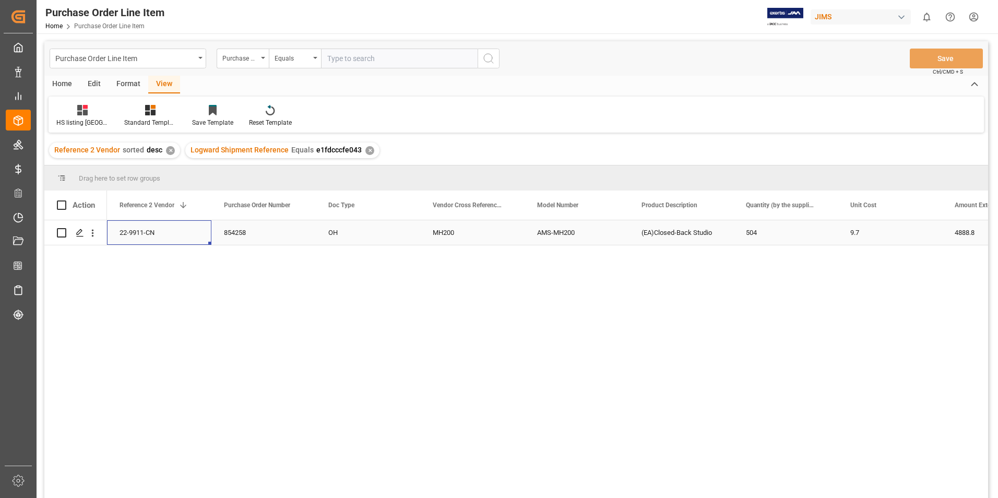
click at [149, 225] on div "22-9911-CN" at bounding box center [159, 232] width 104 height 25
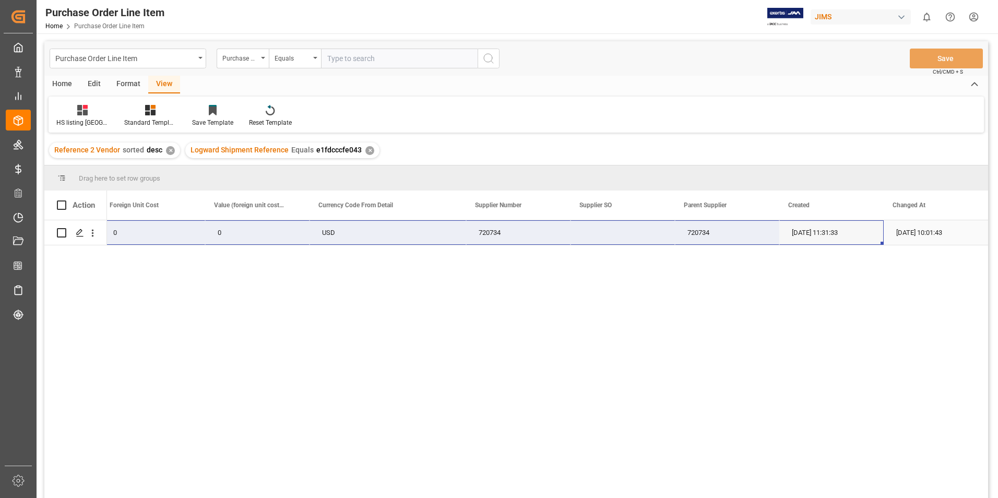
drag, startPoint x: 148, startPoint y: 229, endPoint x: 862, endPoint y: 225, distance: 714.3
click at [862, 225] on div "22-9911-CN 4888.8 0 0 USD 720734 720734 [DATE] 11:31:33 [DATE] 10:01:43" at bounding box center [75, 232] width 1826 height 25
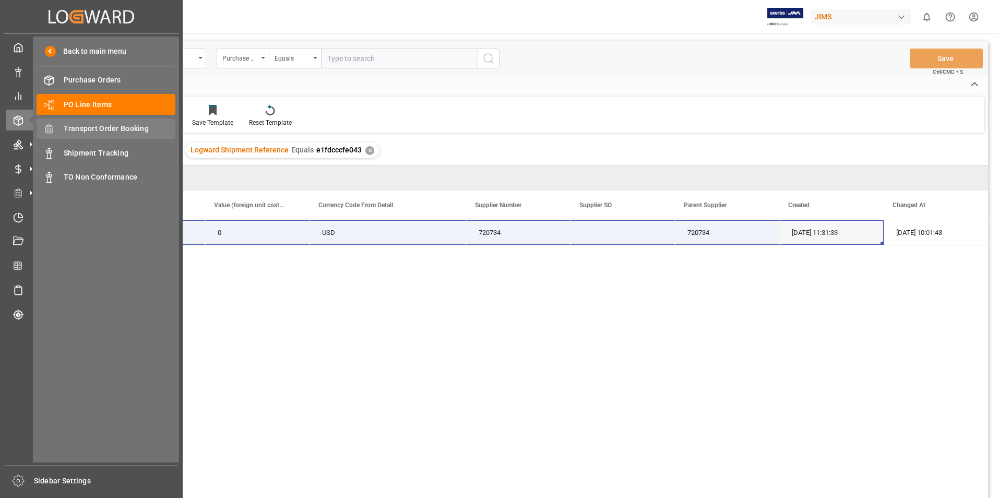
click at [107, 127] on span "Transport Order Booking" at bounding box center [120, 128] width 112 height 11
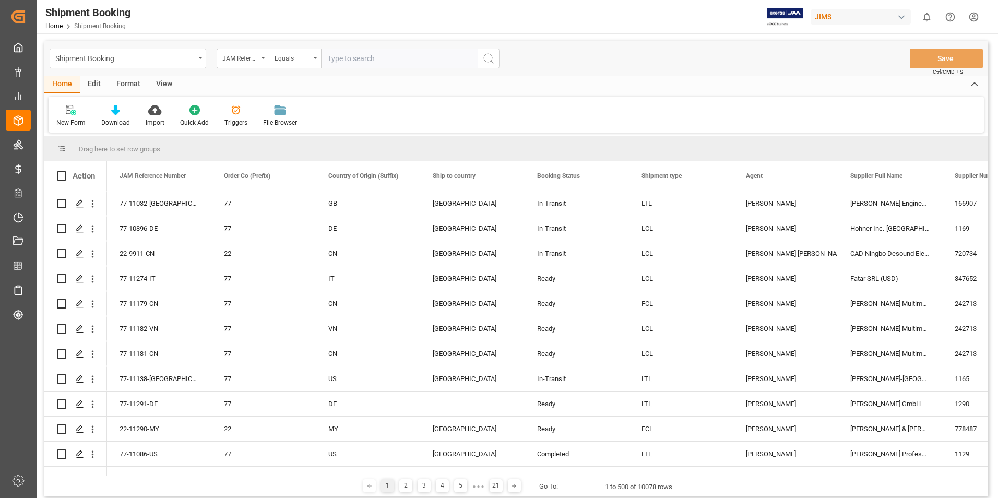
click at [368, 56] on input "text" at bounding box center [399, 59] width 157 height 20
type input "22-9911-CN"
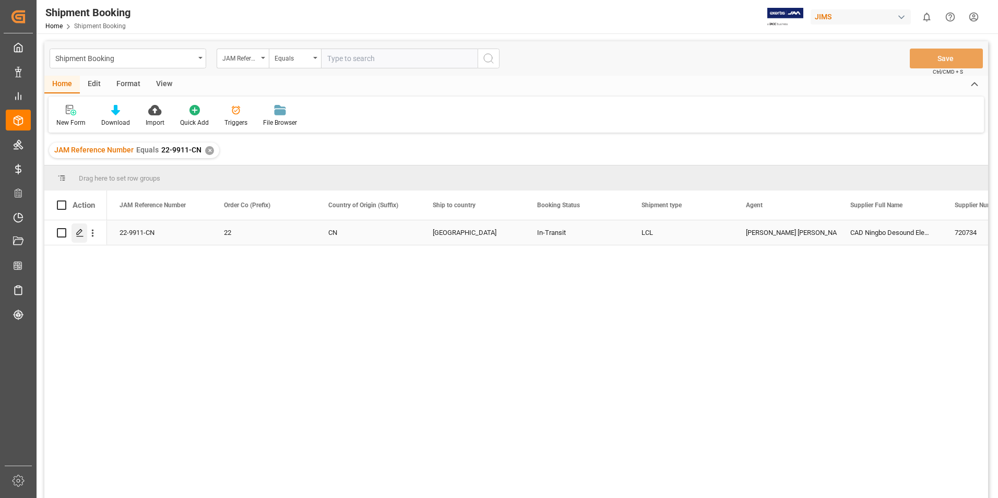
click at [80, 233] on polygon "Press SPACE to select this row." at bounding box center [79, 232] width 5 height 5
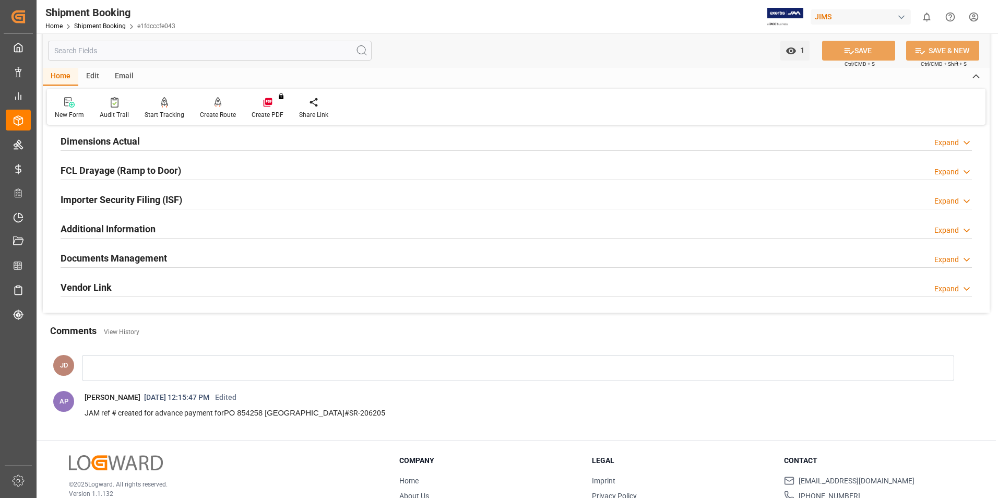
scroll to position [313, 0]
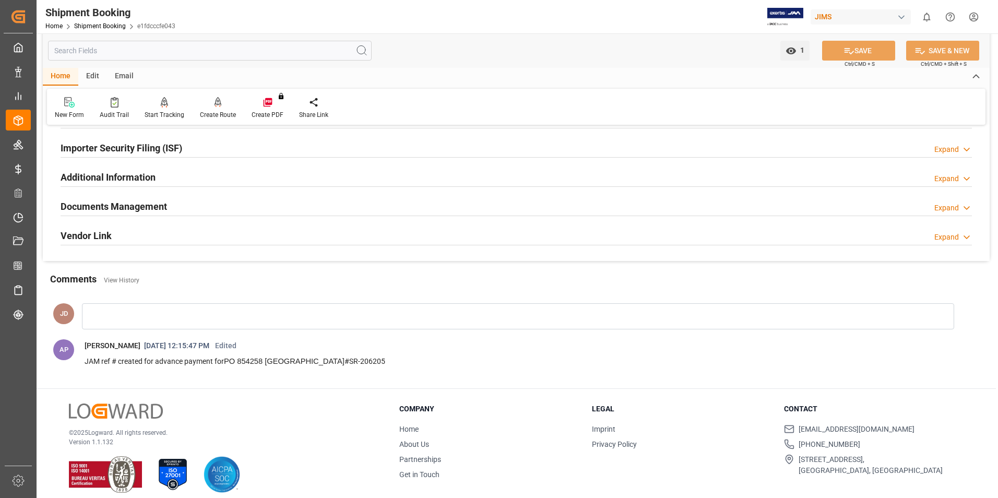
click at [125, 205] on h2 "Documents Management" at bounding box center [114, 206] width 106 height 14
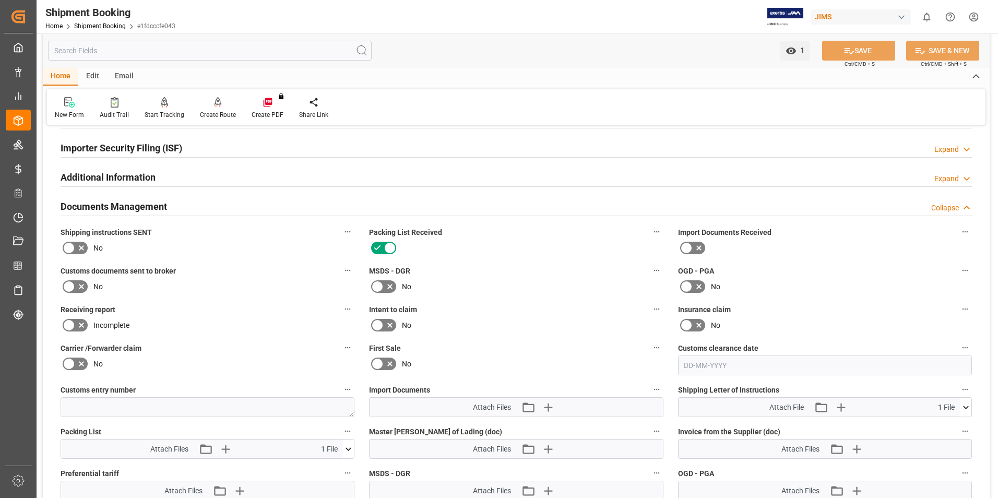
click at [696, 244] on icon at bounding box center [698, 248] width 13 height 13
click at [0, 0] on input "checkbox" at bounding box center [0, 0] width 0 height 0
click at [71, 282] on icon at bounding box center [69, 286] width 13 height 13
click at [0, 0] on input "checkbox" at bounding box center [0, 0] width 0 height 0
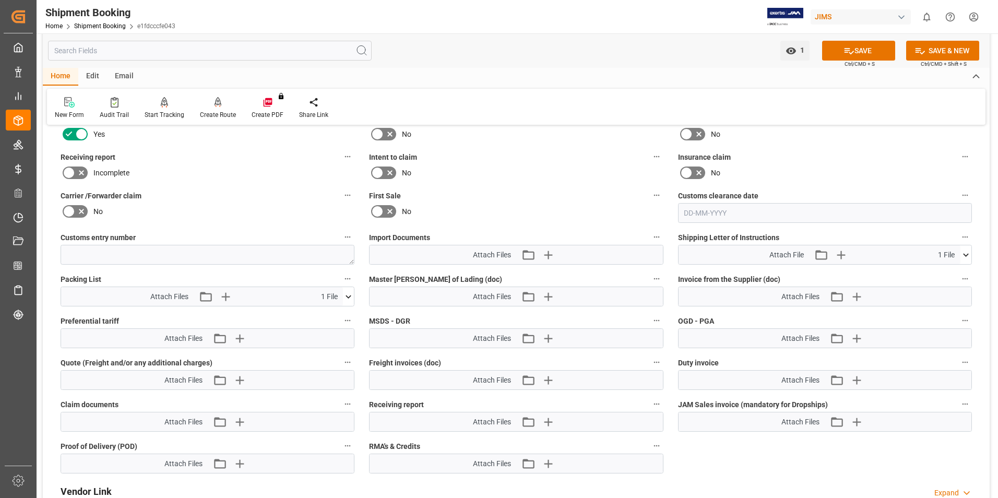
scroll to position [470, 0]
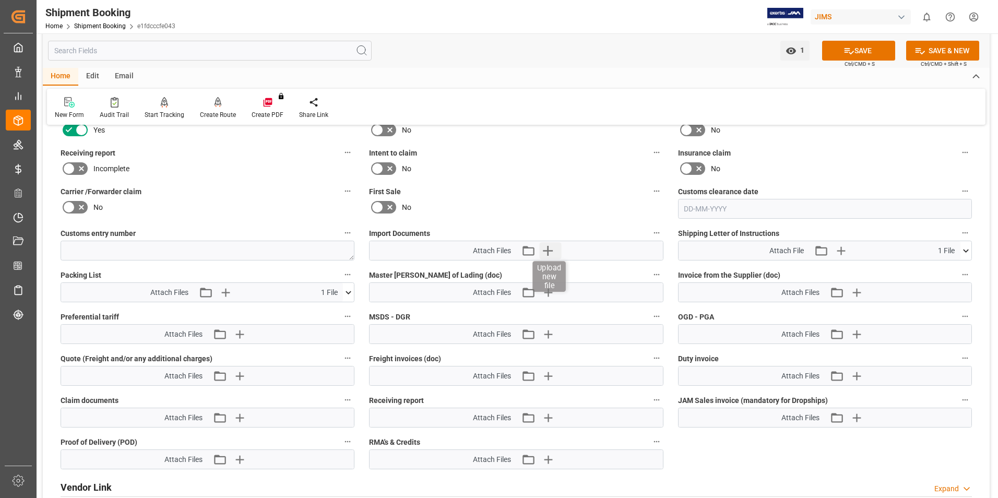
click at [547, 251] on icon "button" at bounding box center [548, 251] width 10 height 10
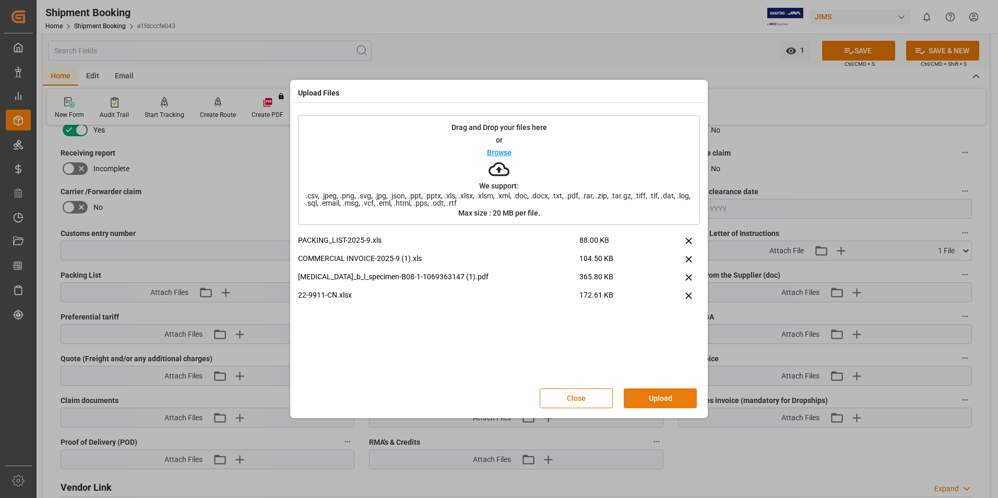
click at [658, 396] on button "Upload" at bounding box center [660, 398] width 73 height 20
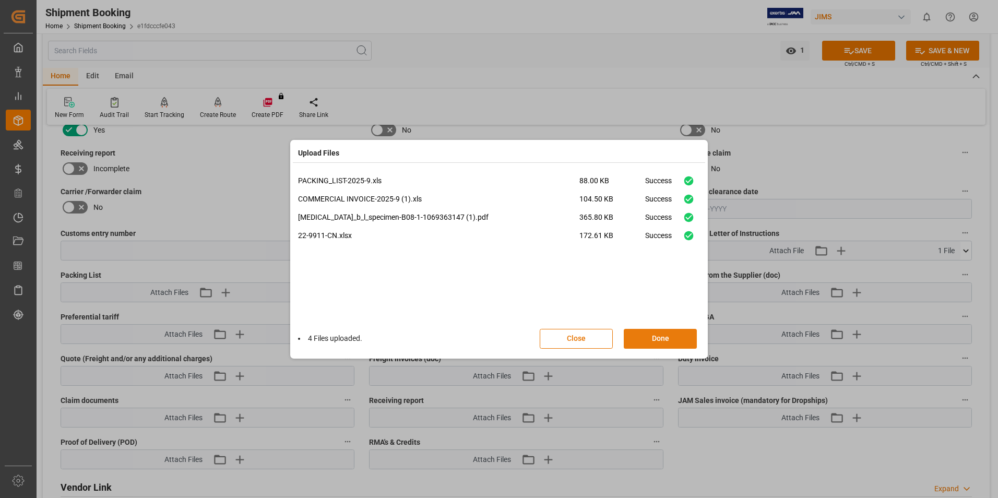
click at [672, 335] on button "Done" at bounding box center [660, 339] width 73 height 20
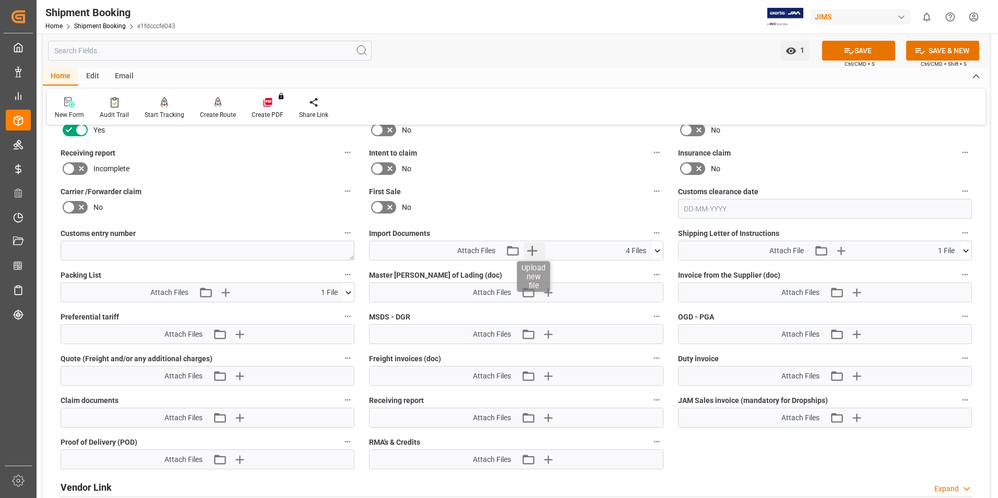
click at [531, 248] on icon "button" at bounding box center [531, 250] width 17 height 17
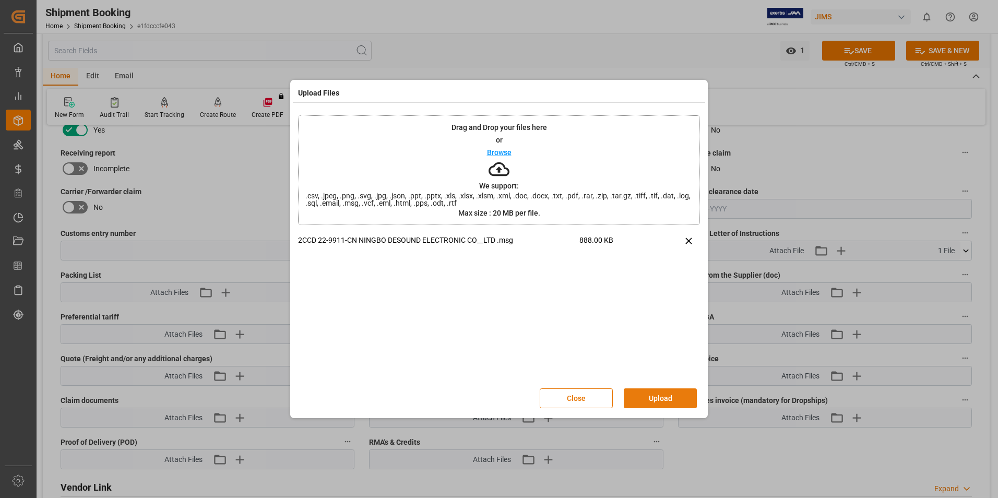
click at [654, 397] on button "Upload" at bounding box center [660, 398] width 73 height 20
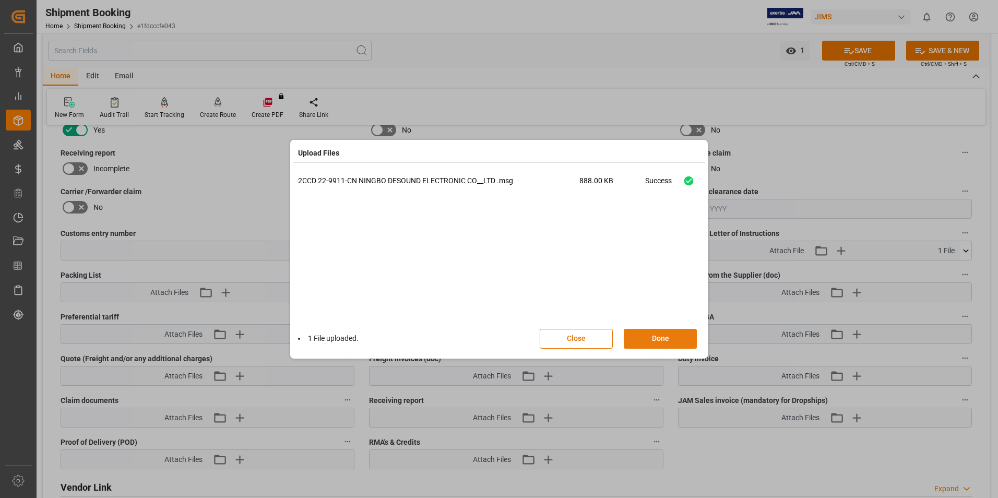
drag, startPoint x: 651, startPoint y: 340, endPoint x: 655, endPoint y: 337, distance: 5.4
click at [653, 339] on button "Done" at bounding box center [660, 339] width 73 height 20
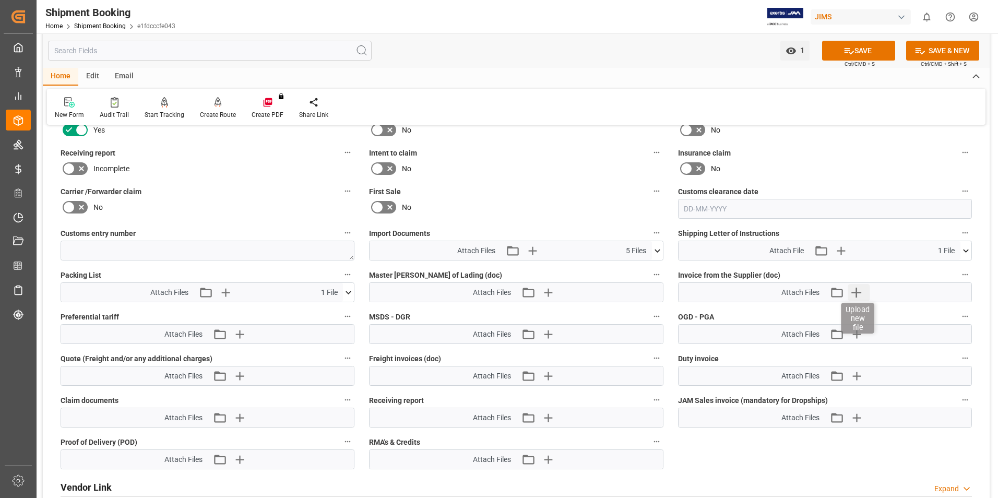
click at [852, 289] on icon "button" at bounding box center [856, 292] width 17 height 17
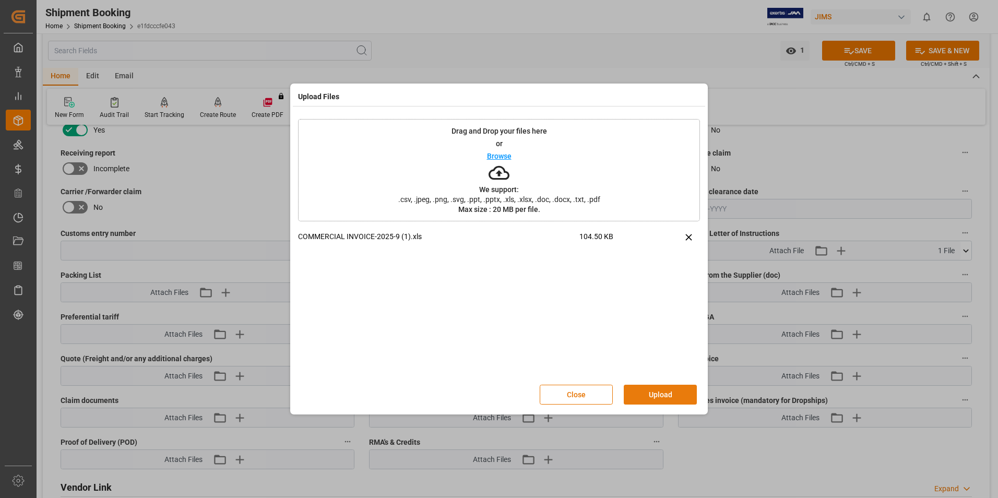
click at [670, 391] on button "Upload" at bounding box center [660, 395] width 73 height 20
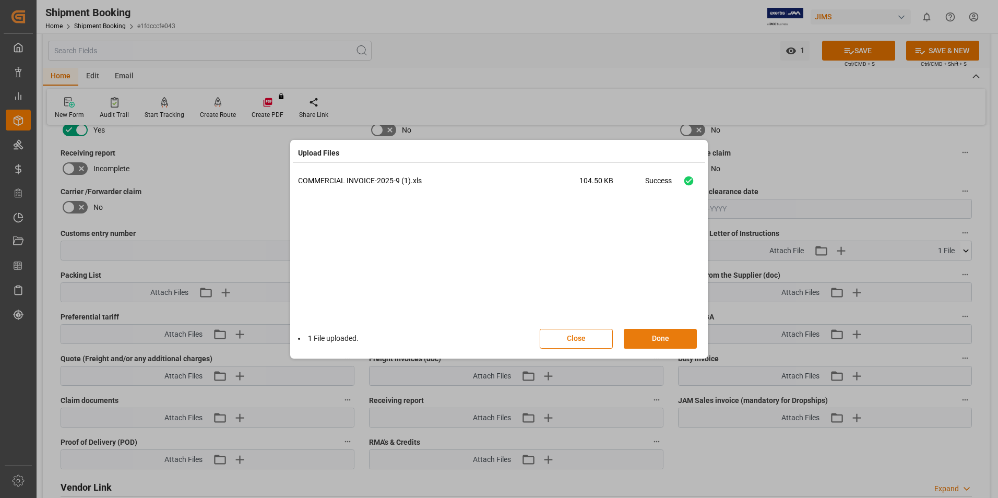
click at [678, 335] on button "Done" at bounding box center [660, 339] width 73 height 20
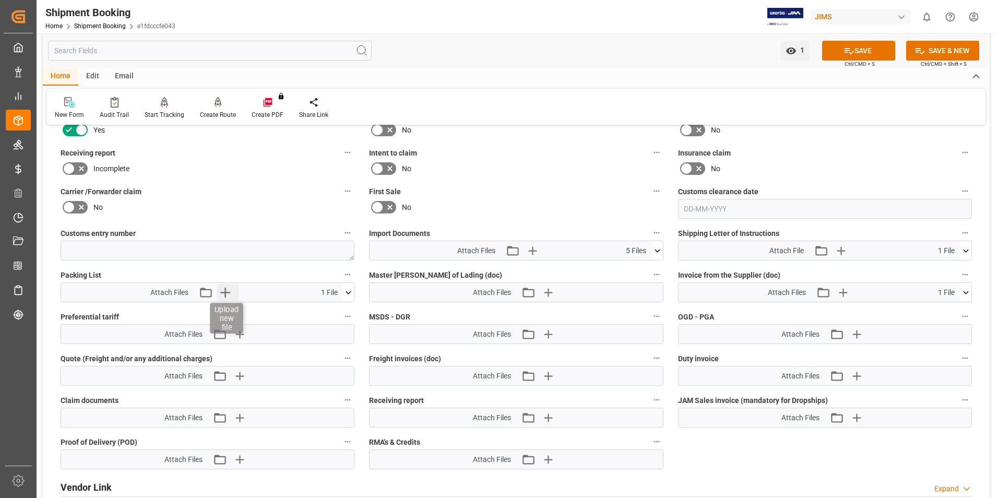
click at [223, 291] on icon "button" at bounding box center [225, 292] width 17 height 17
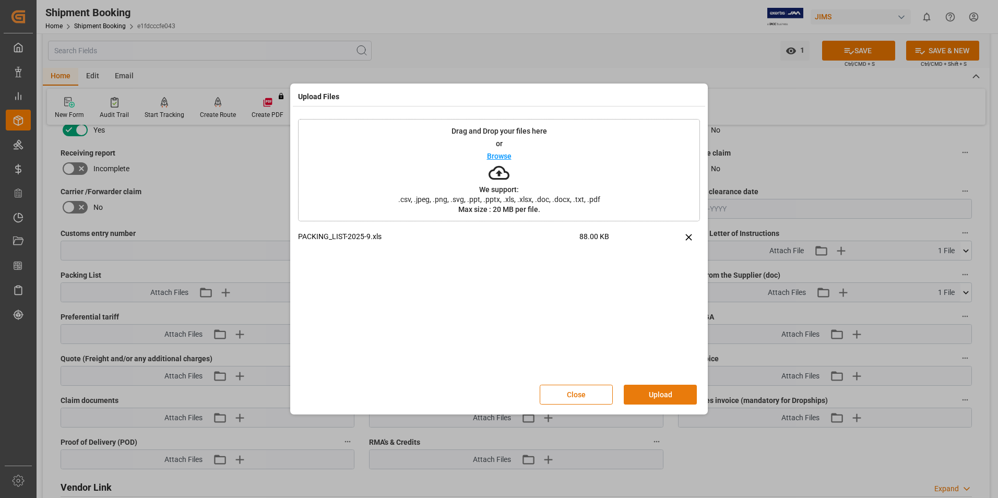
click at [667, 398] on button "Upload" at bounding box center [660, 395] width 73 height 20
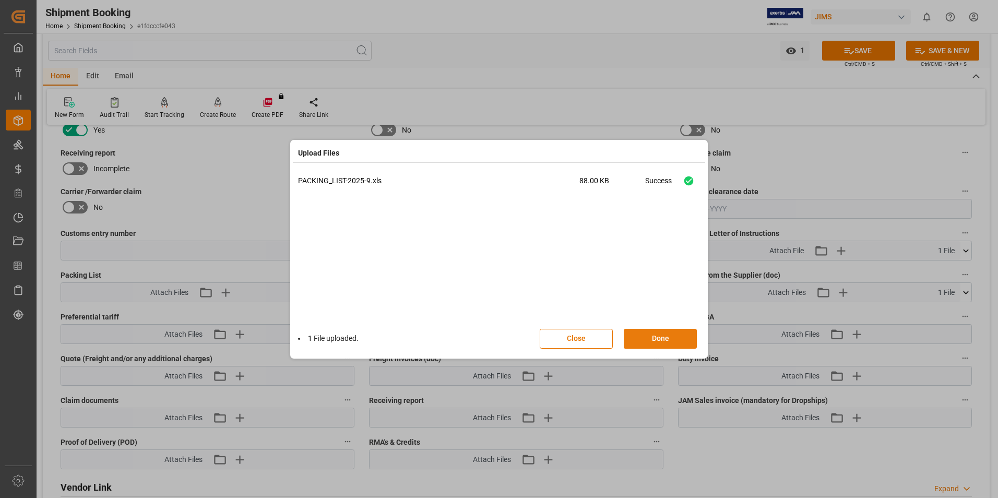
click at [680, 343] on button "Done" at bounding box center [660, 339] width 73 height 20
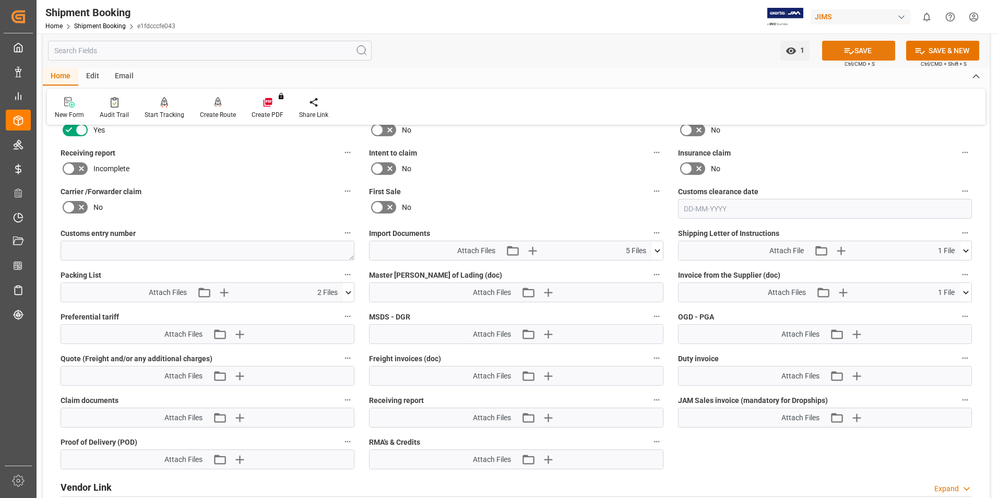
click at [855, 48] on button "SAVE" at bounding box center [858, 51] width 73 height 20
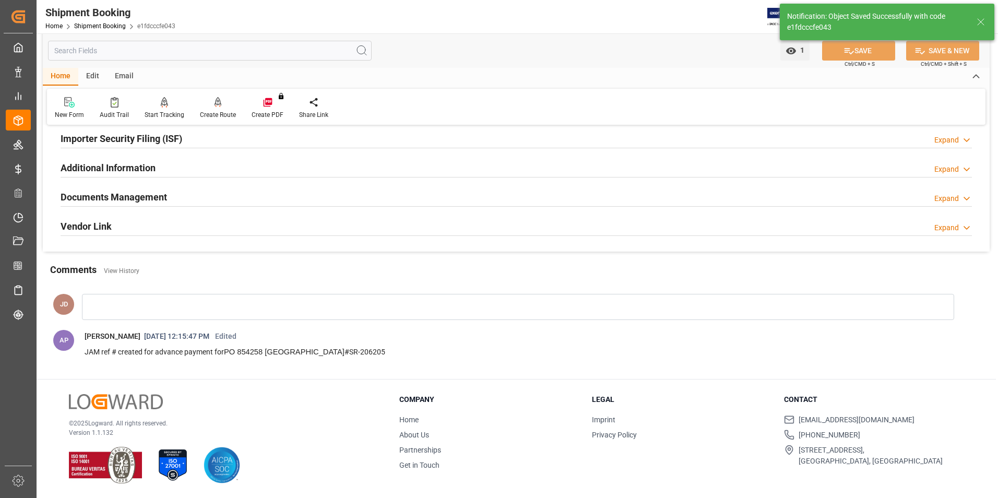
scroll to position [322, 0]
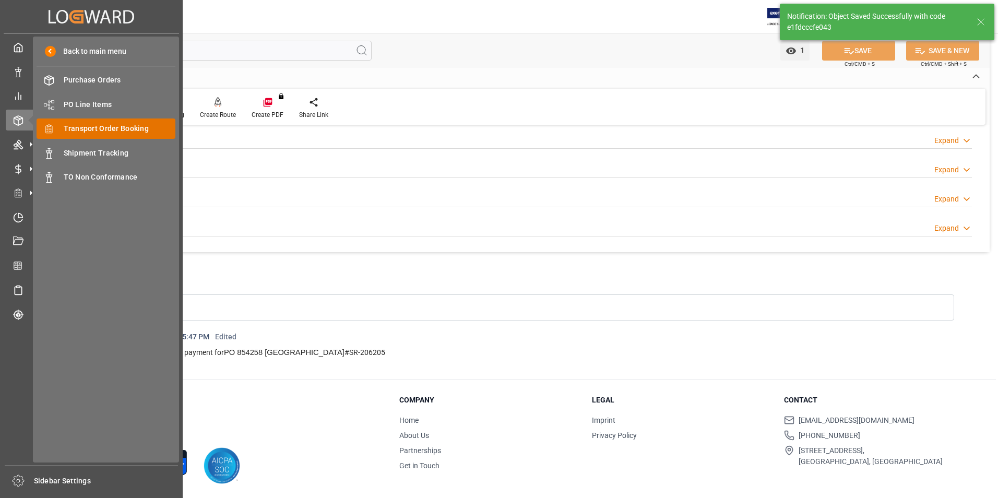
click at [105, 125] on span "Transport Order Booking" at bounding box center [120, 128] width 112 height 11
